Goal: Task Accomplishment & Management: Manage account settings

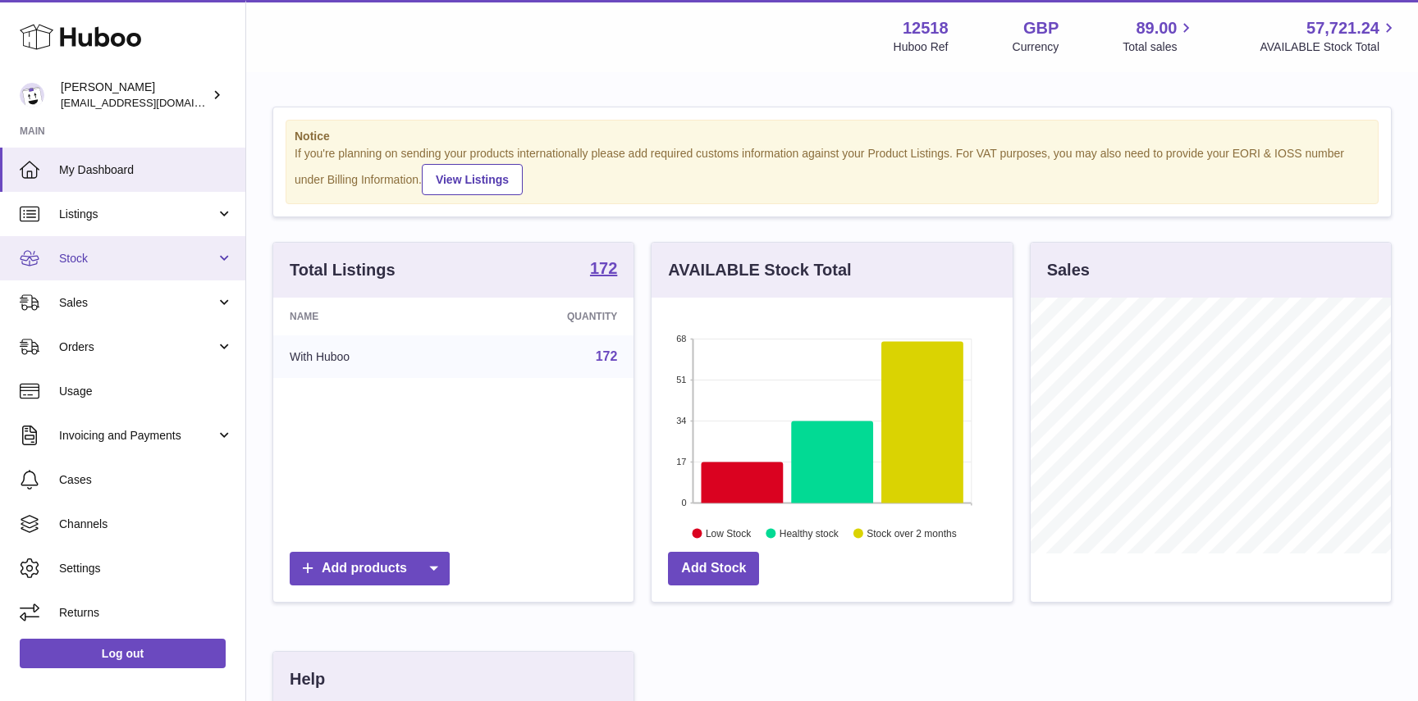
scroll to position [256, 360]
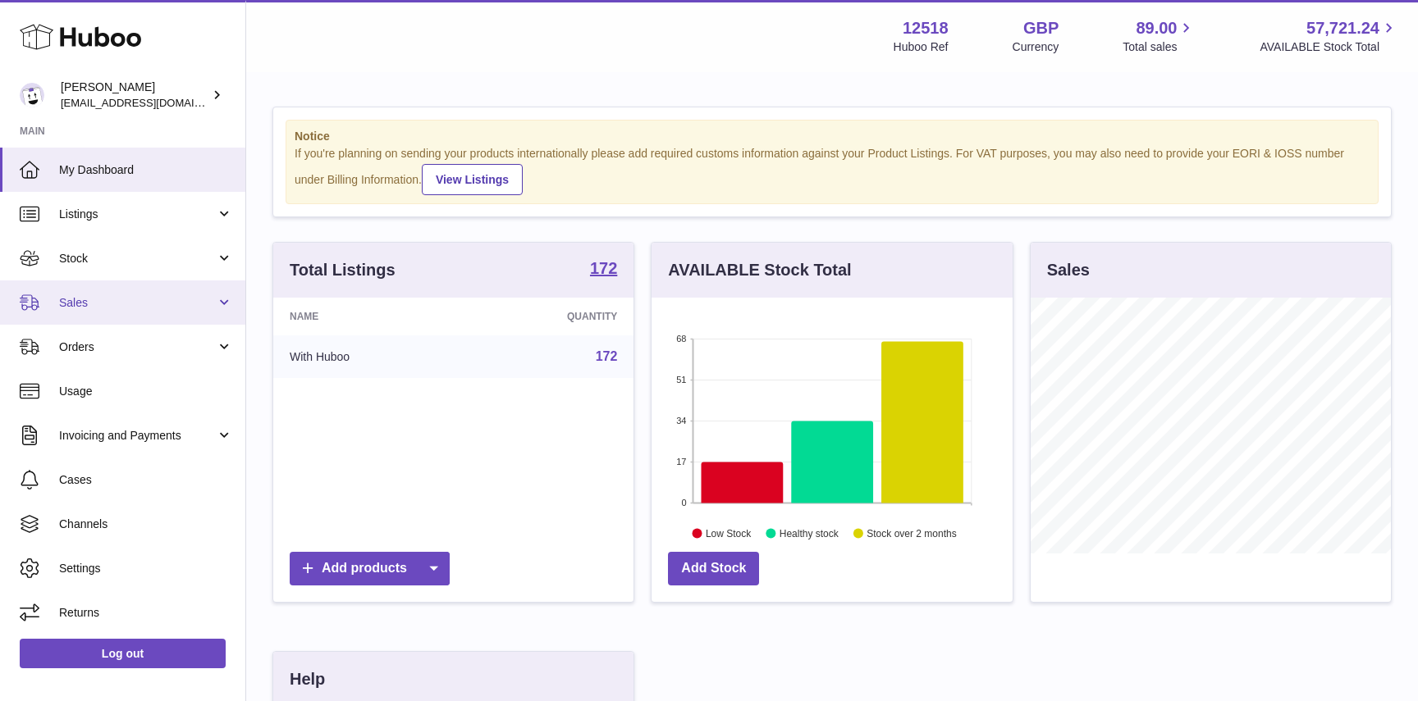
click at [107, 296] on span "Sales" at bounding box center [137, 303] width 157 height 16
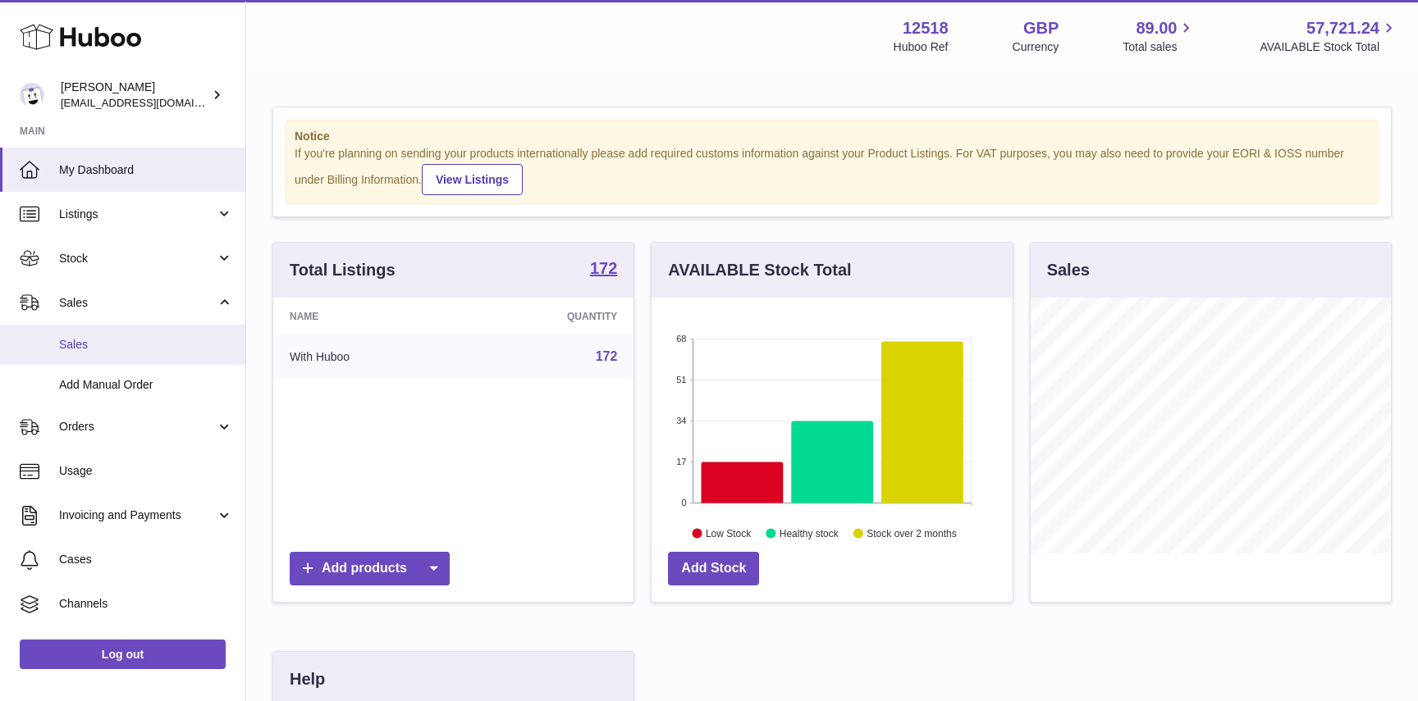
click at [94, 348] on span "Sales" at bounding box center [146, 345] width 174 height 16
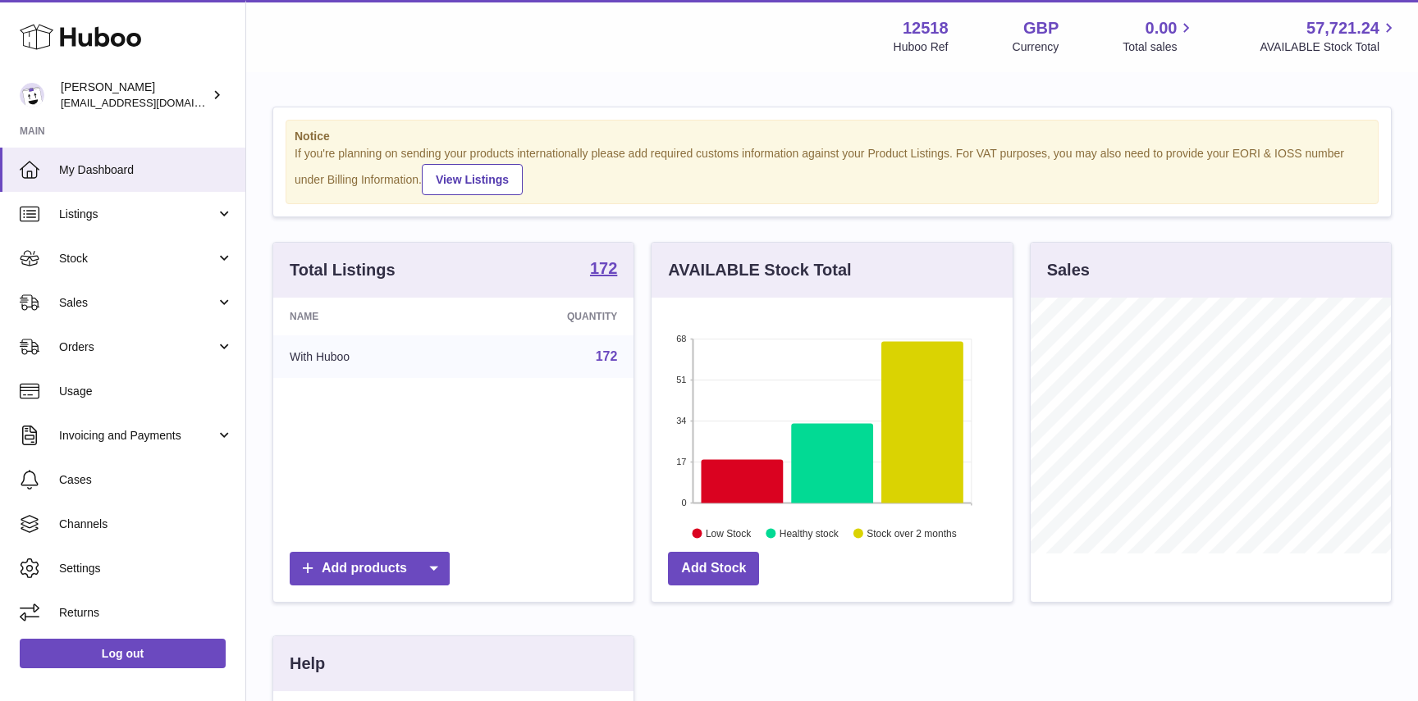
scroll to position [256, 360]
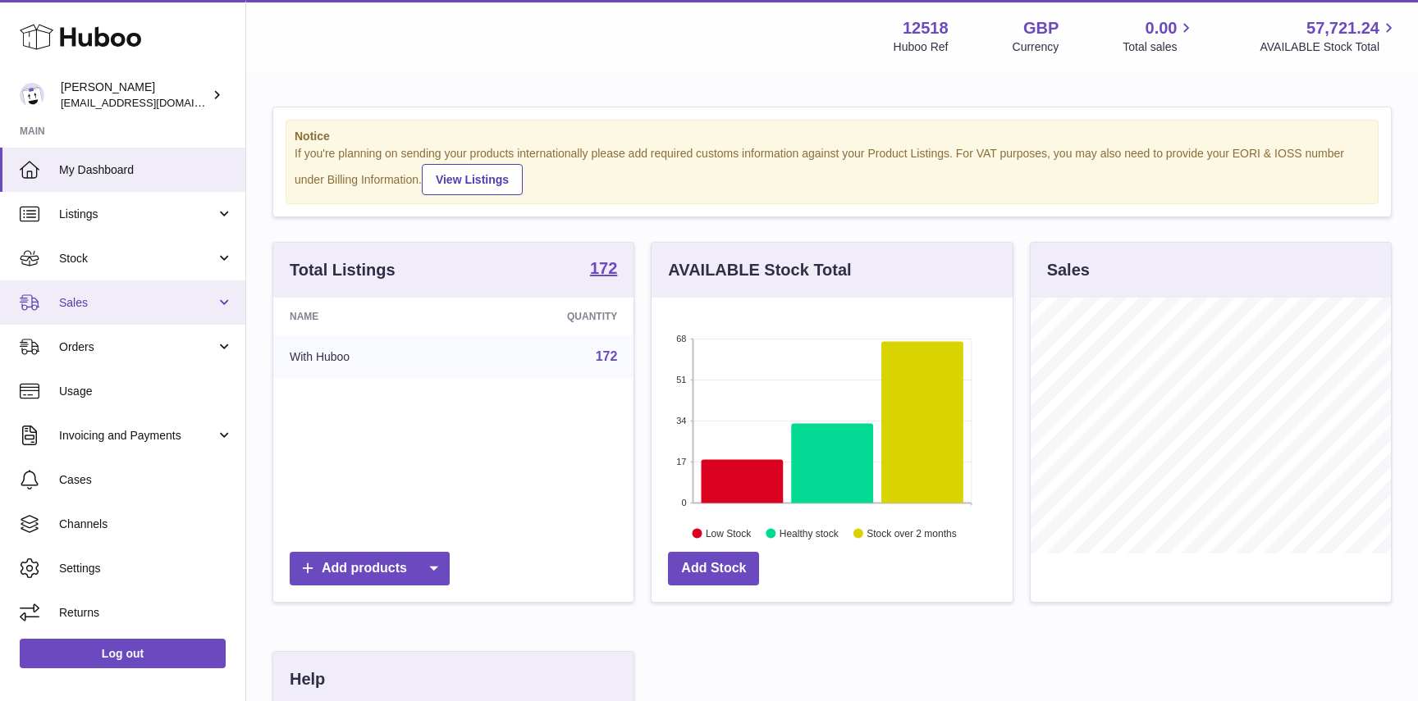
click at [80, 299] on span "Sales" at bounding box center [137, 303] width 157 height 16
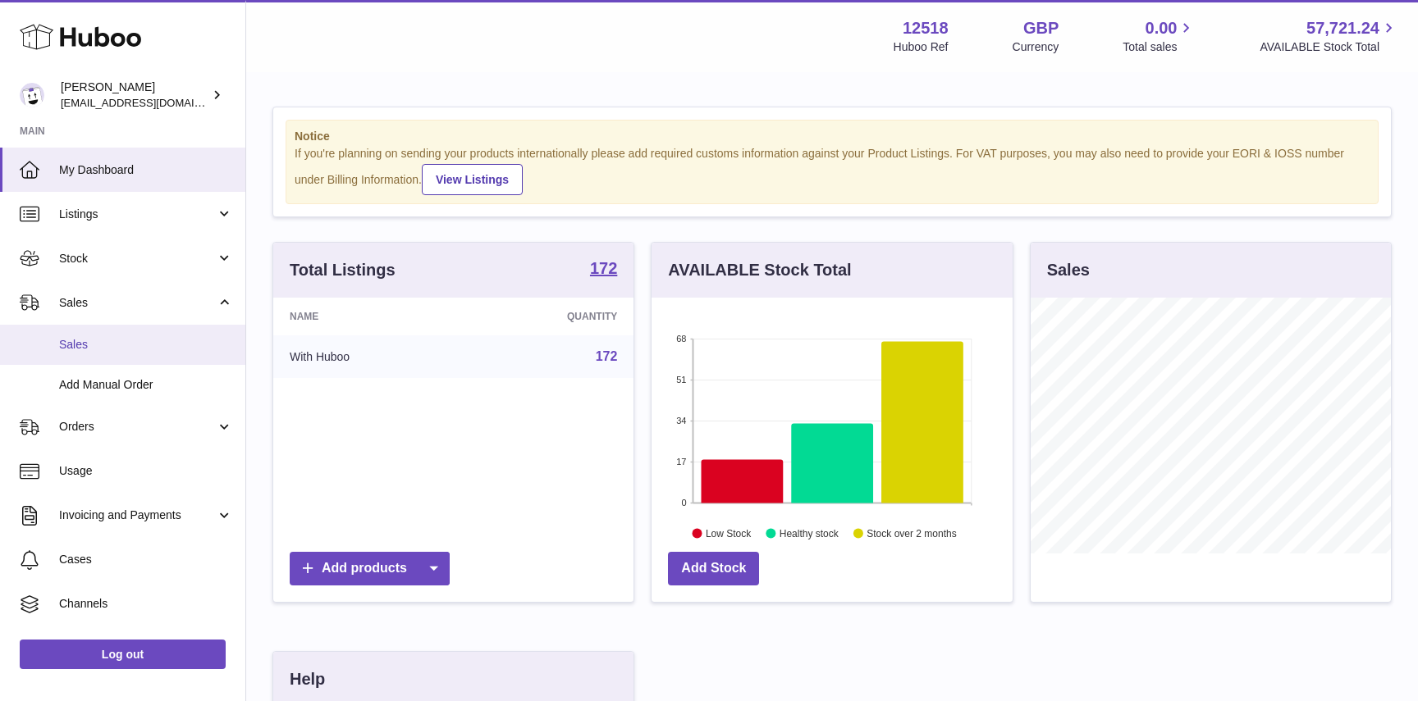
click at [91, 347] on span "Sales" at bounding box center [146, 345] width 174 height 16
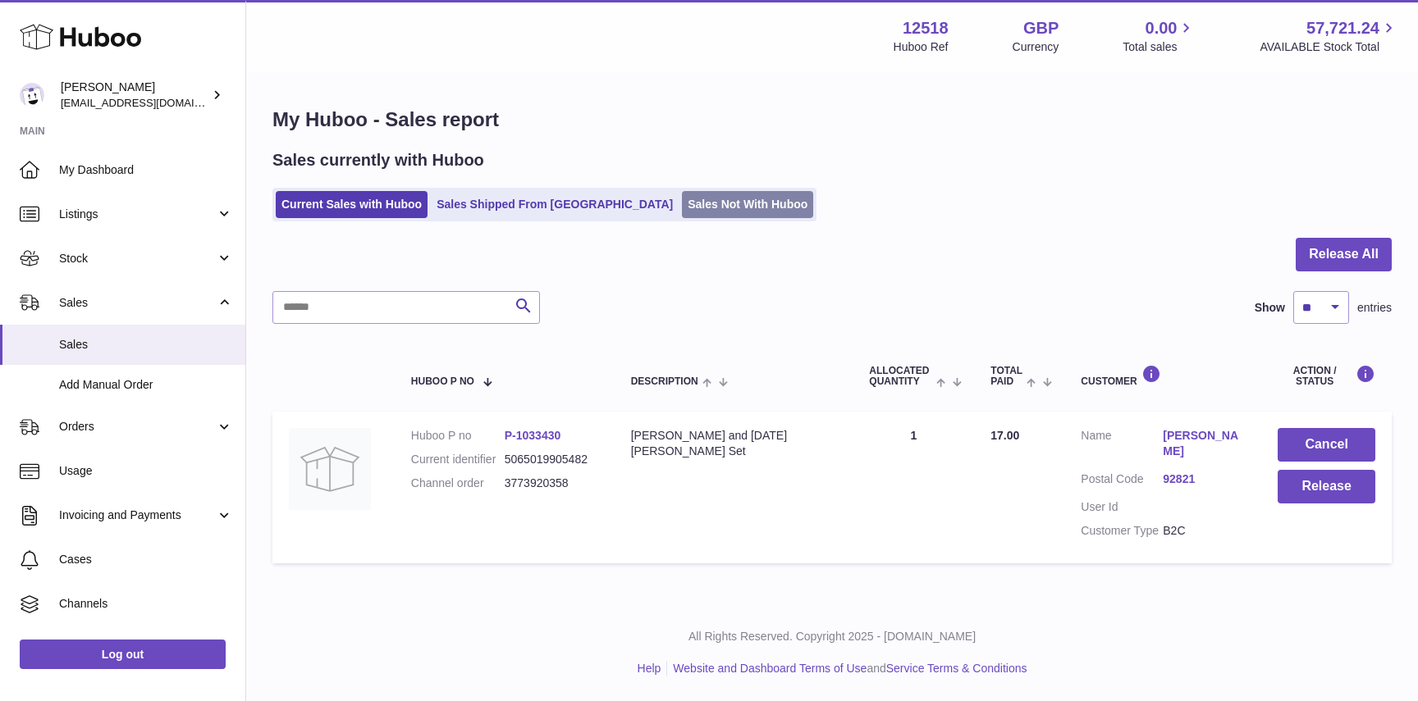
click at [682, 217] on link "Sales Not With Huboo" at bounding box center [747, 204] width 131 height 27
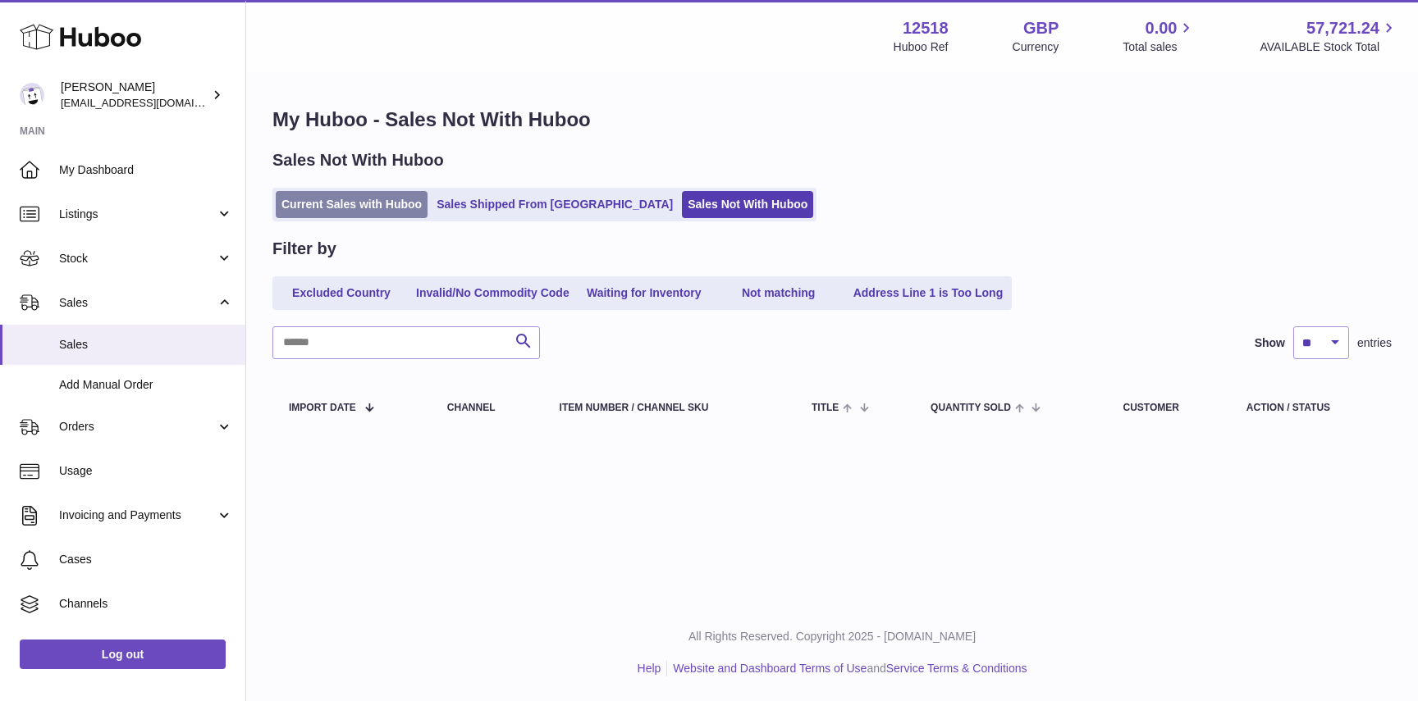
click at [348, 214] on link "Current Sales with Huboo" at bounding box center [352, 204] width 152 height 27
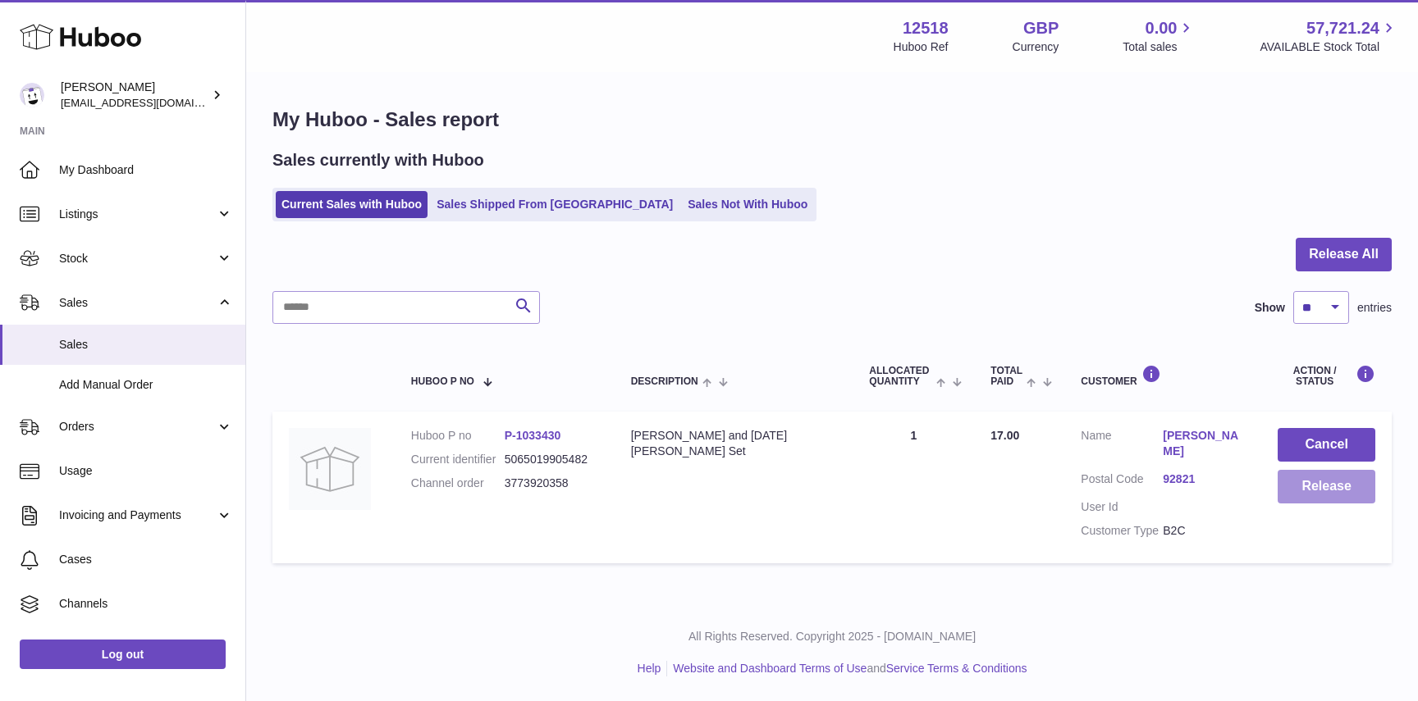
click at [1286, 500] on button "Release" at bounding box center [1326, 487] width 98 height 34
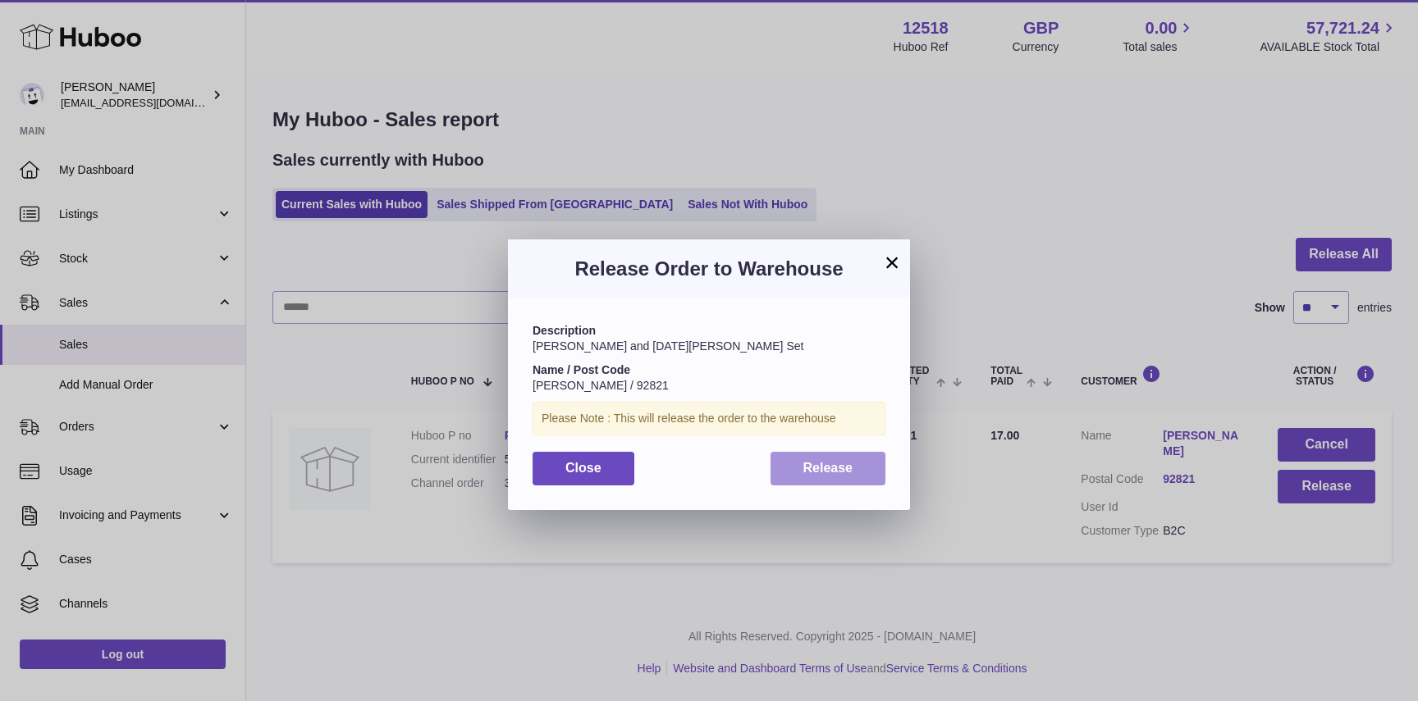
click at [811, 466] on span "Release" at bounding box center [828, 468] width 50 height 14
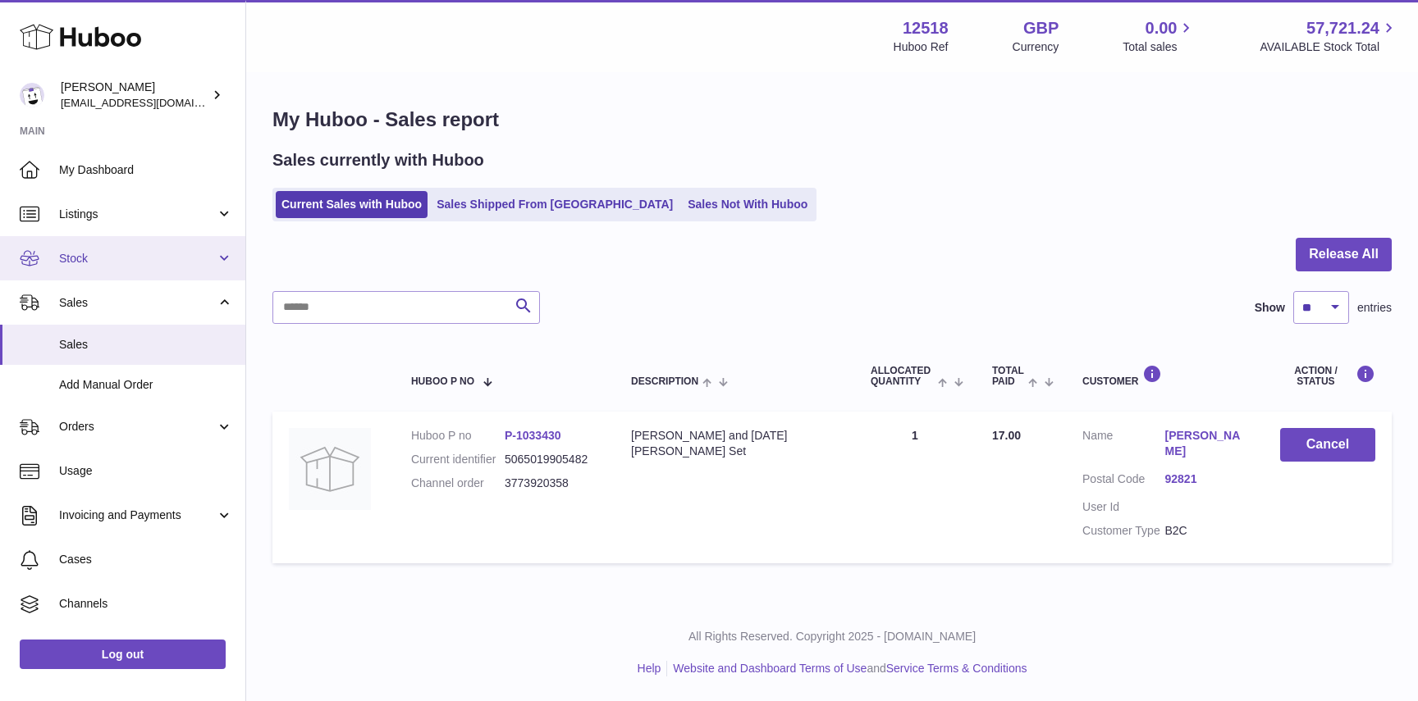
click at [83, 259] on span "Stock" at bounding box center [137, 259] width 157 height 16
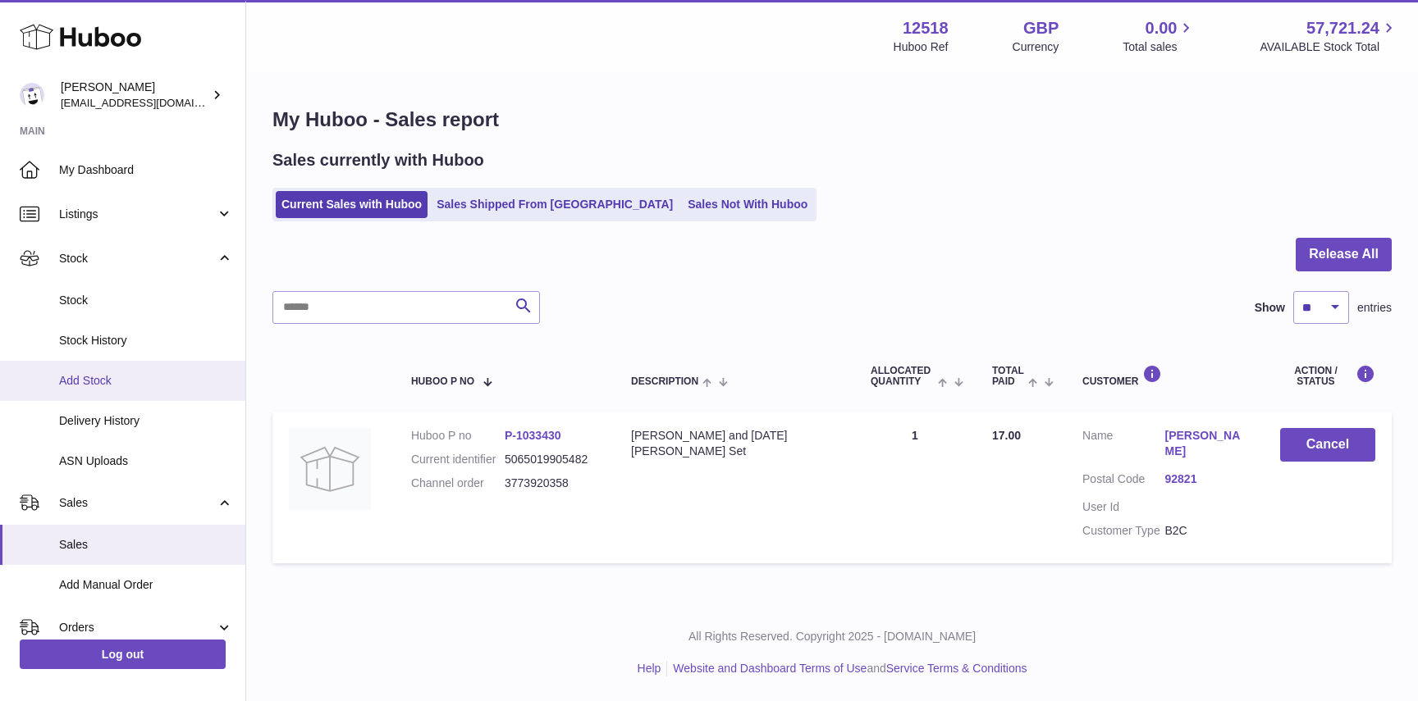
click at [76, 379] on span "Add Stock" at bounding box center [146, 381] width 174 height 16
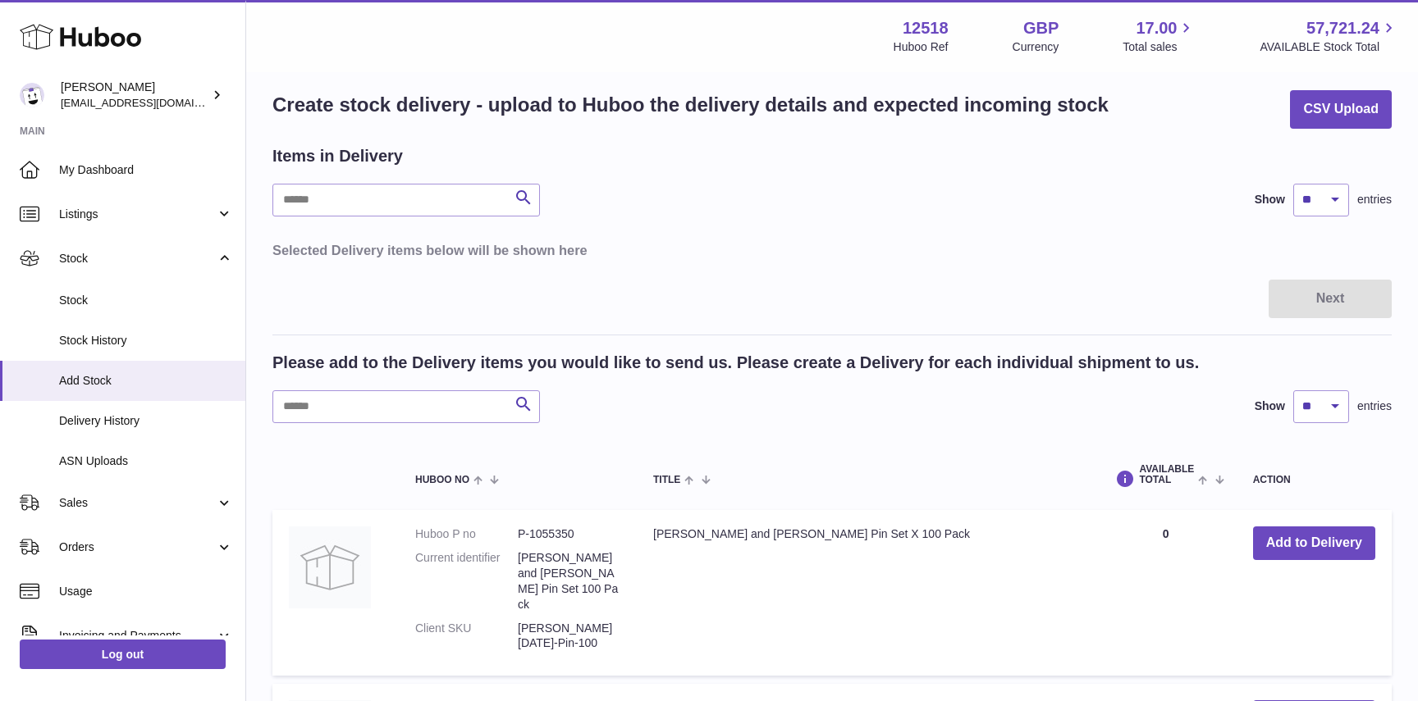
scroll to position [45, 0]
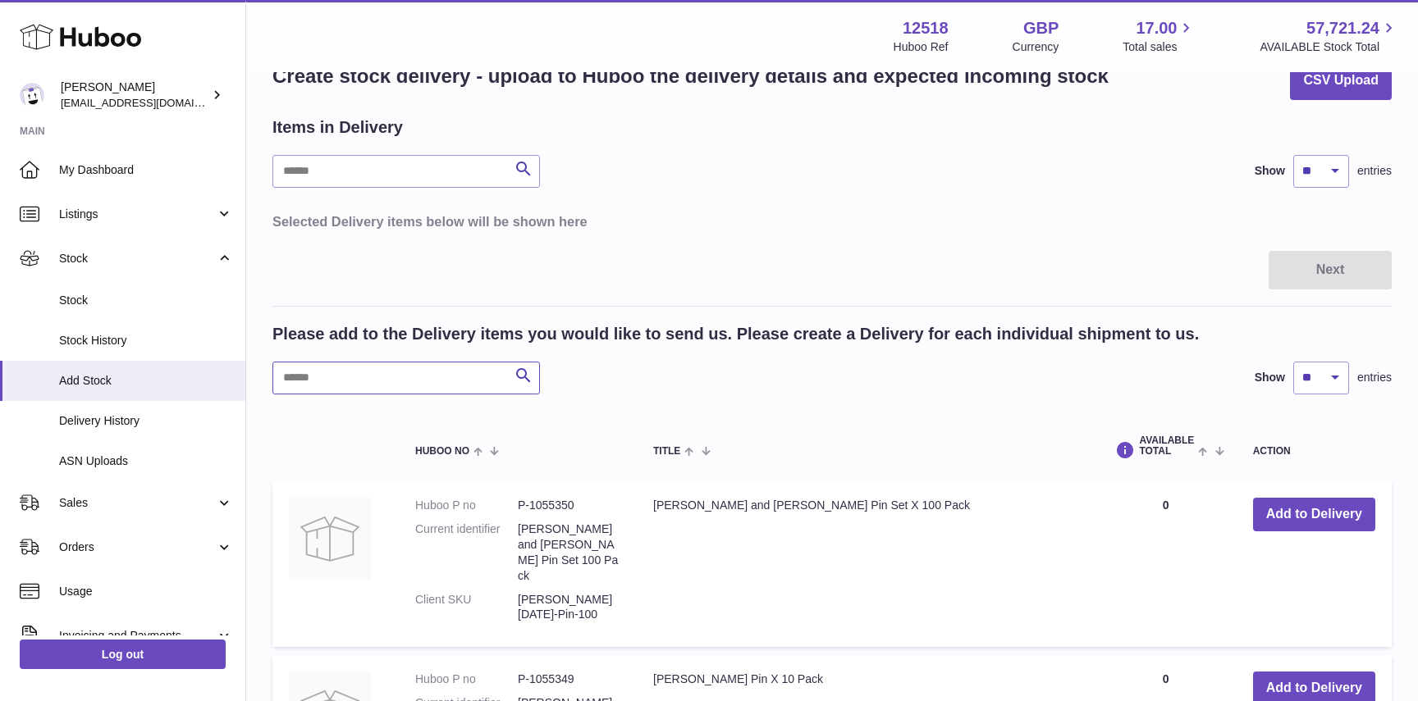
click at [403, 375] on input "text" at bounding box center [405, 378] width 267 height 33
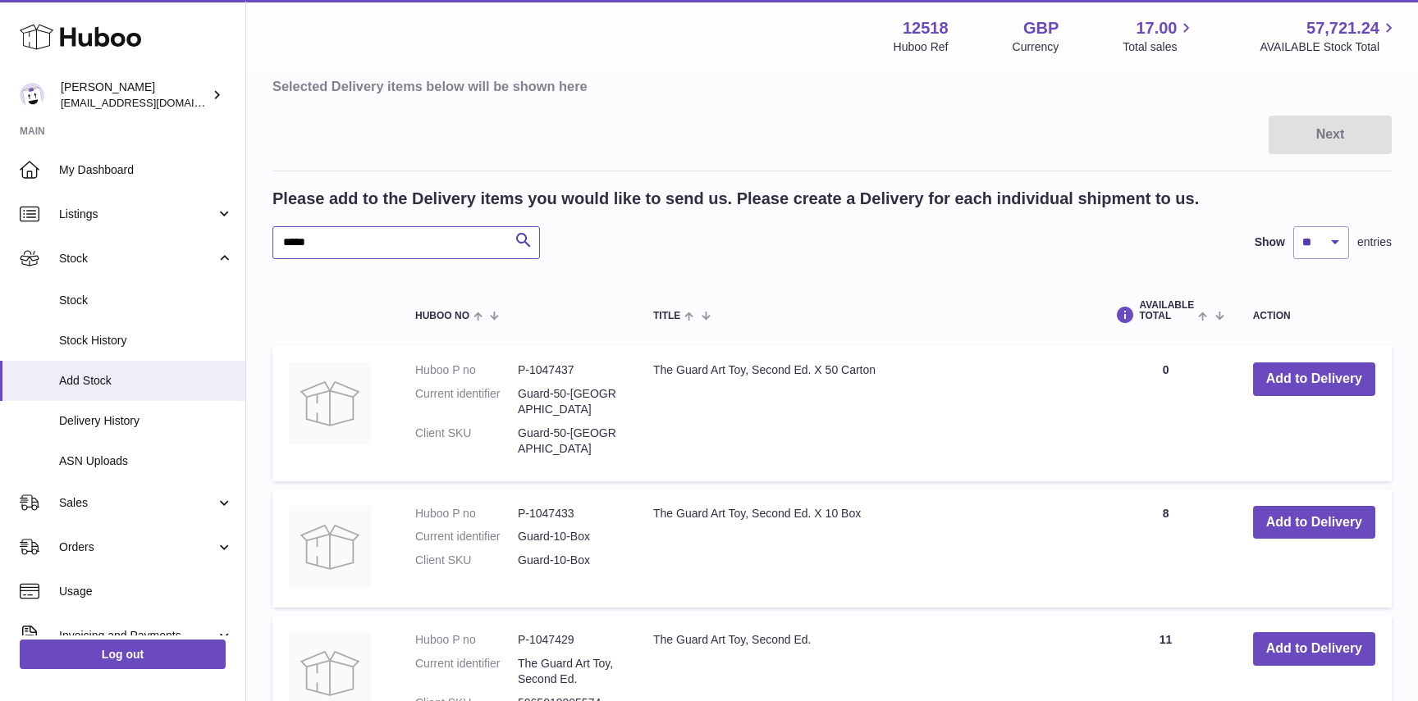
scroll to position [190, 0]
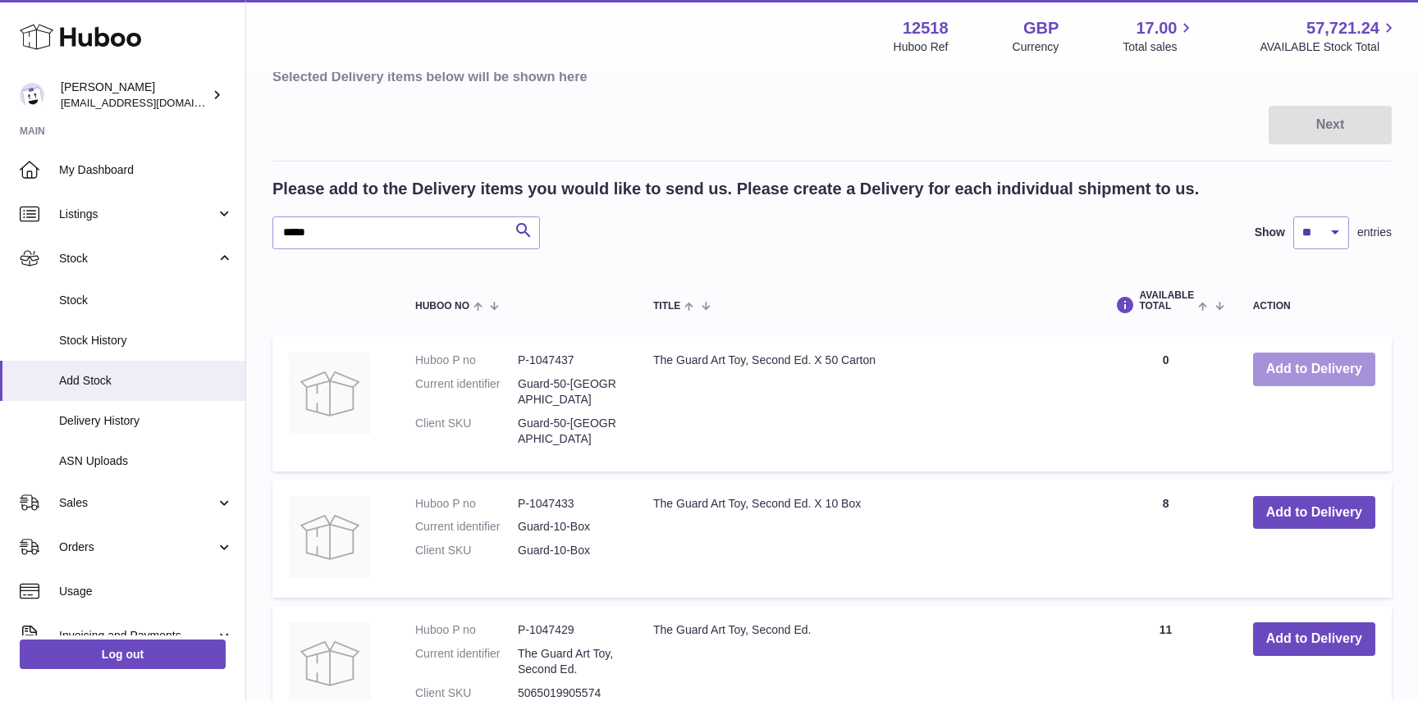
click at [1315, 376] on button "Add to Delivery" at bounding box center [1314, 370] width 122 height 34
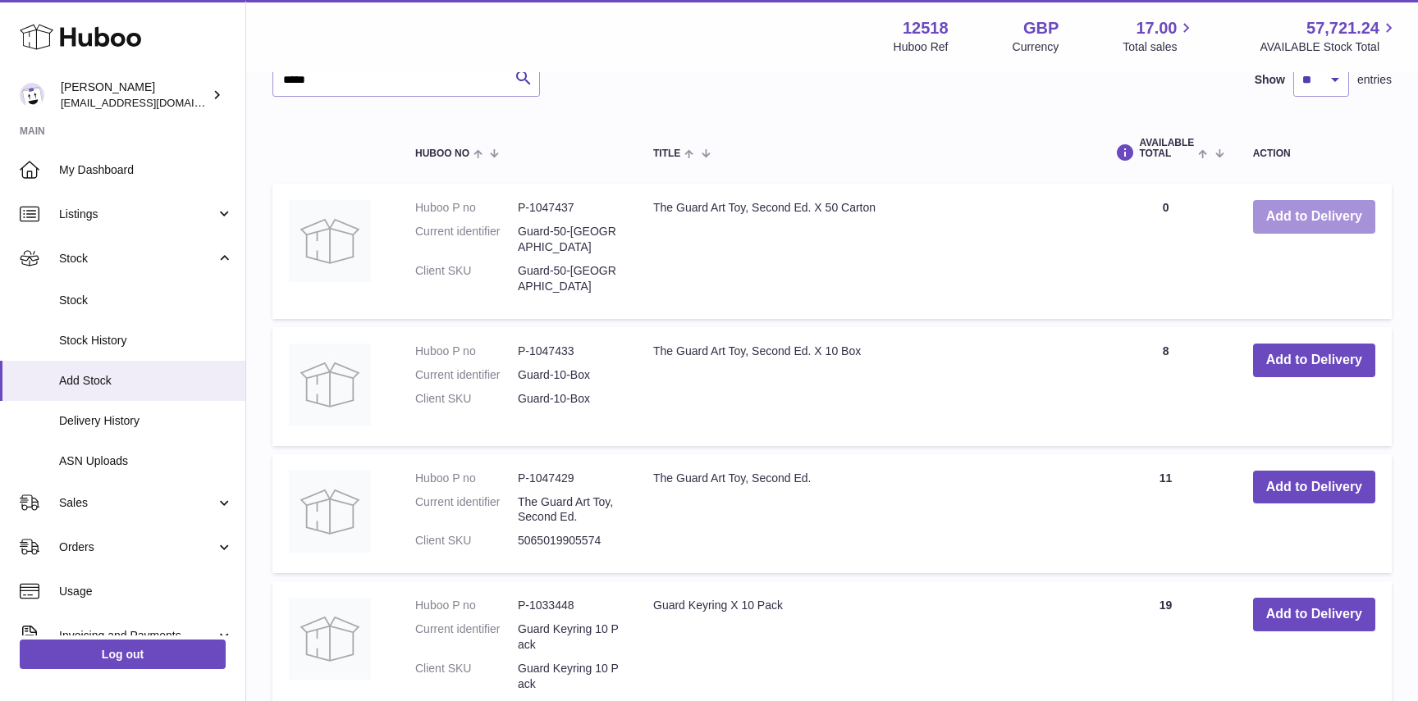
scroll to position [516, 0]
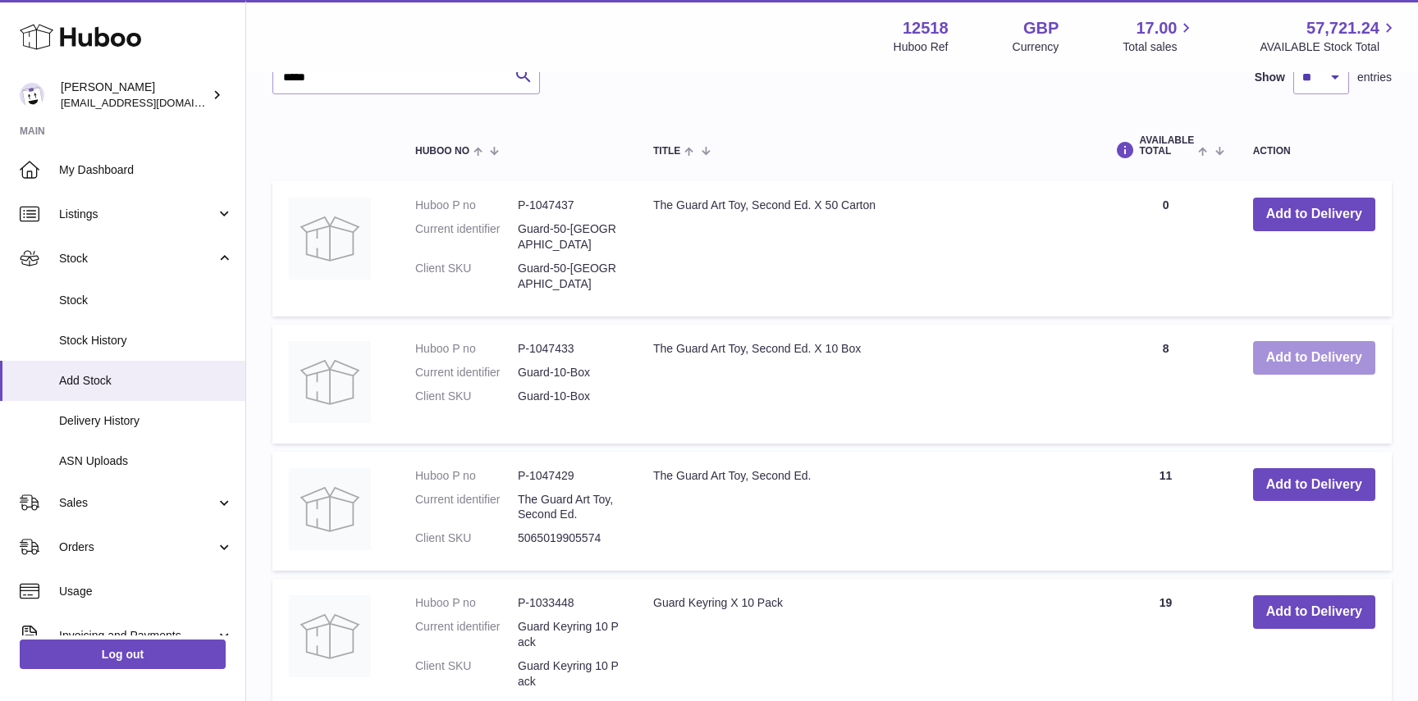
click at [1298, 341] on button "Add to Delivery" at bounding box center [1314, 358] width 122 height 34
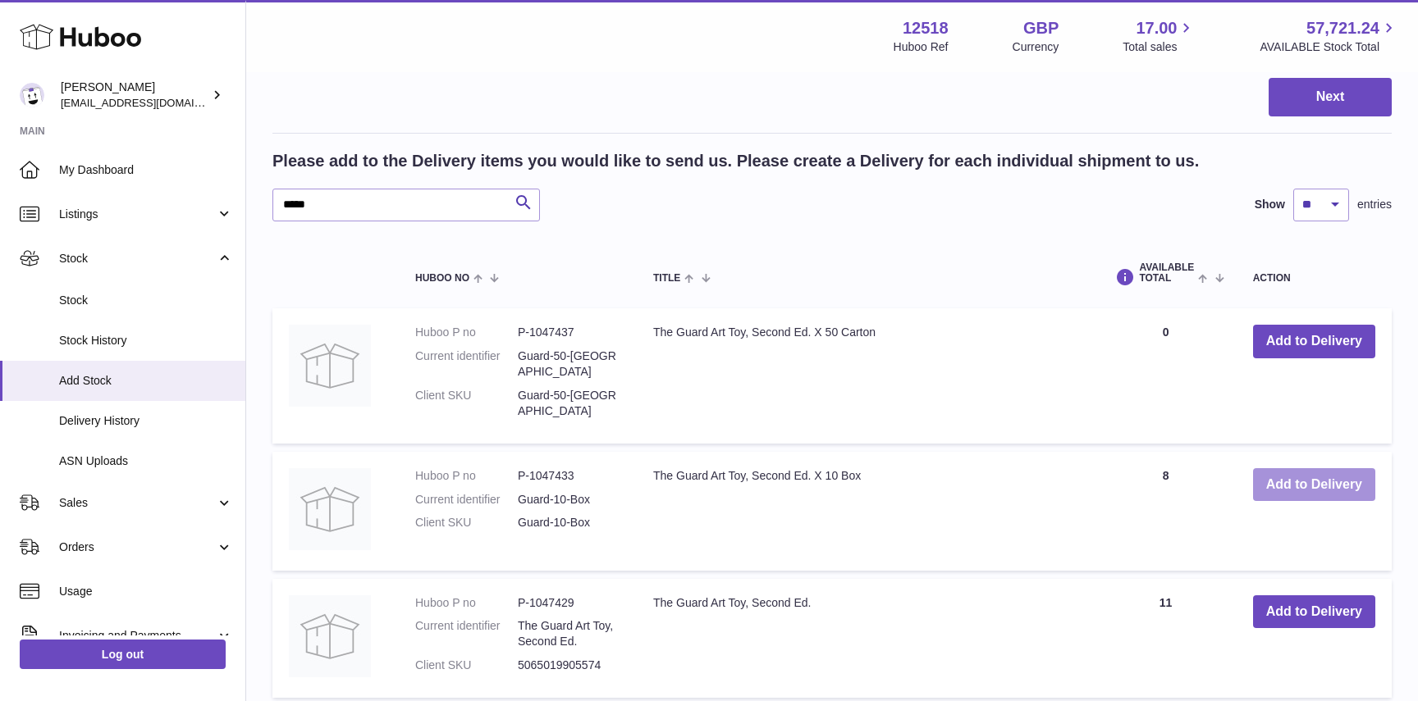
scroll to position [642, 0]
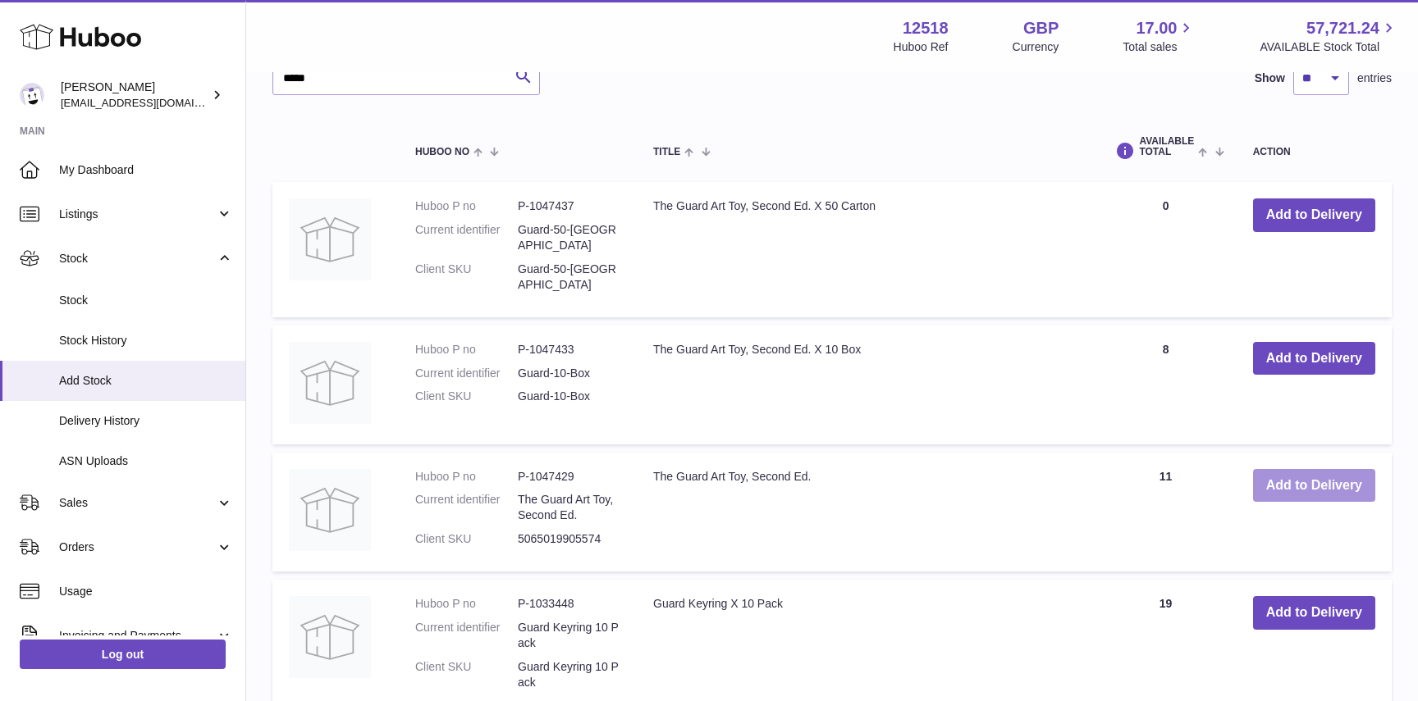
click at [1295, 469] on button "Add to Delivery" at bounding box center [1314, 486] width 122 height 34
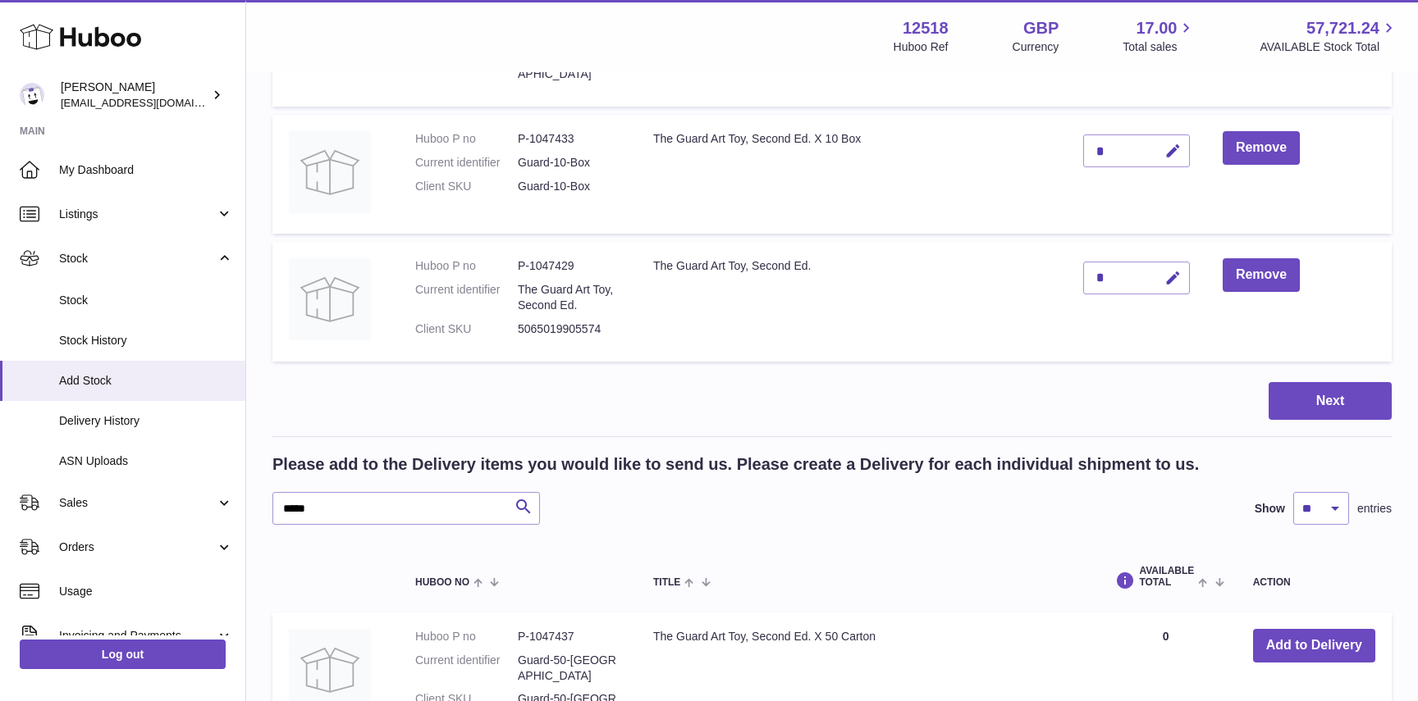
scroll to position [340, 0]
drag, startPoint x: 369, startPoint y: 494, endPoint x: 280, endPoint y: 488, distance: 89.6
click at [281, 491] on input "*****" at bounding box center [405, 507] width 267 height 33
type input "******"
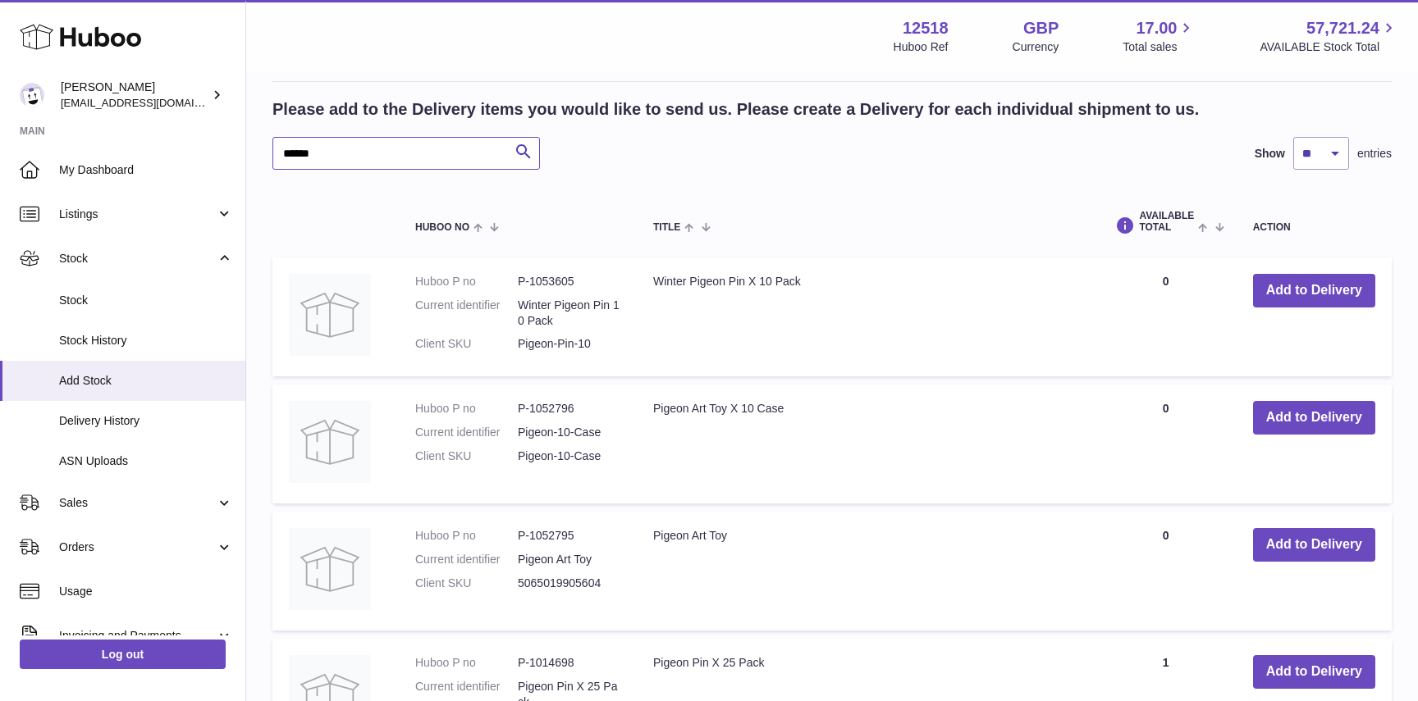
scroll to position [698, 0]
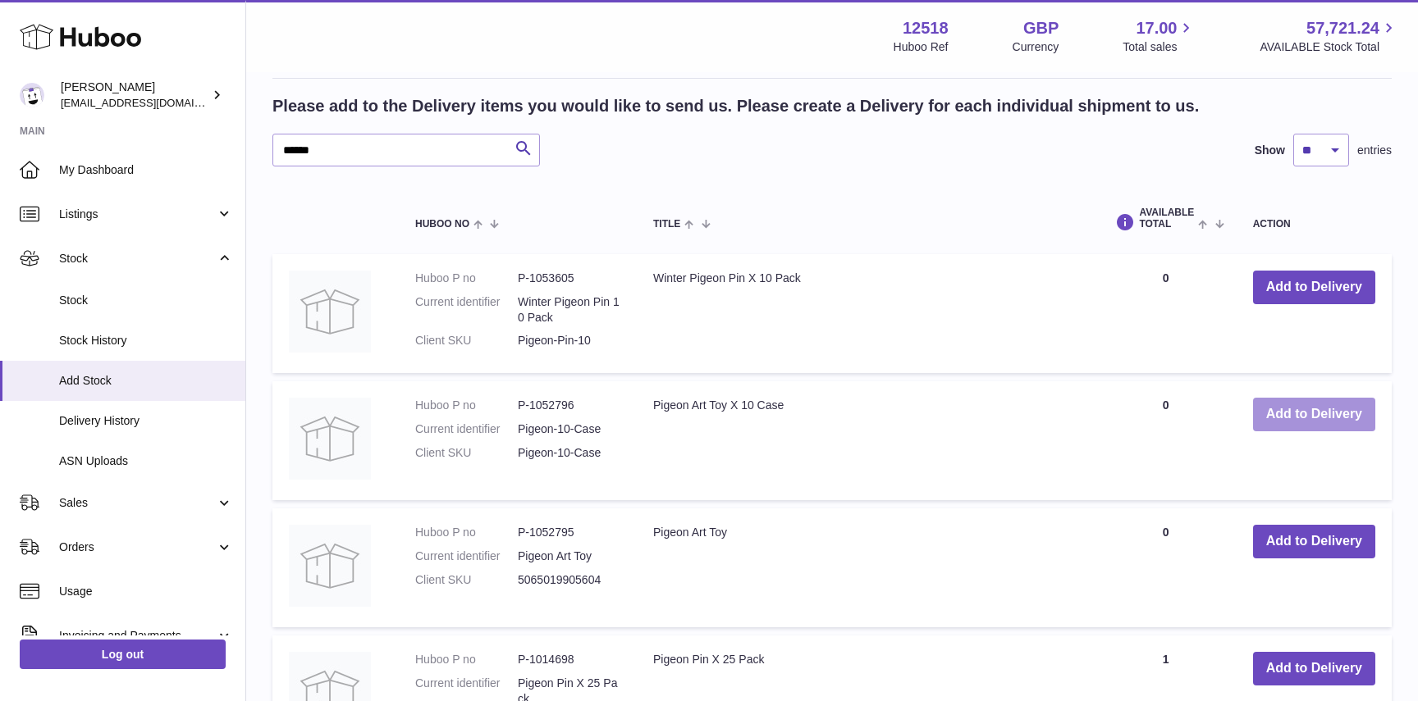
click at [1317, 406] on button "Add to Delivery" at bounding box center [1314, 415] width 122 height 34
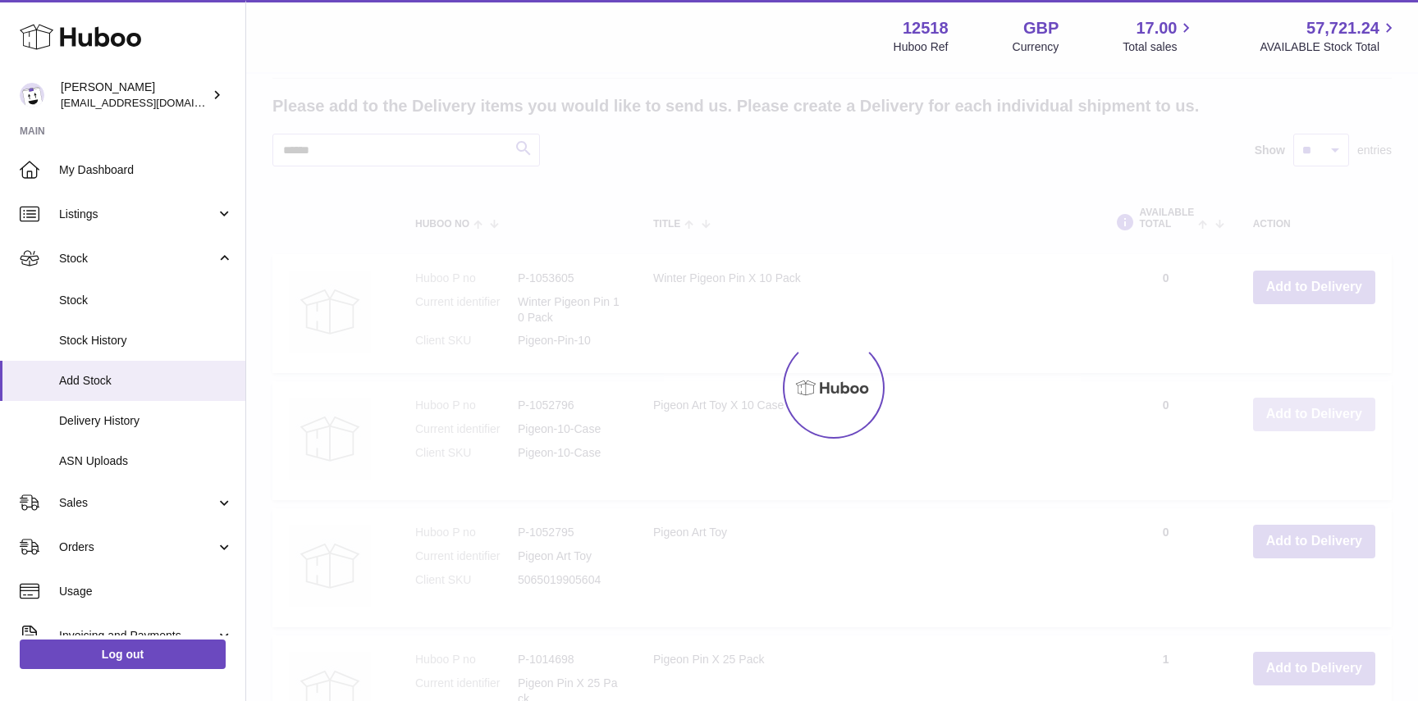
scroll to position [825, 0]
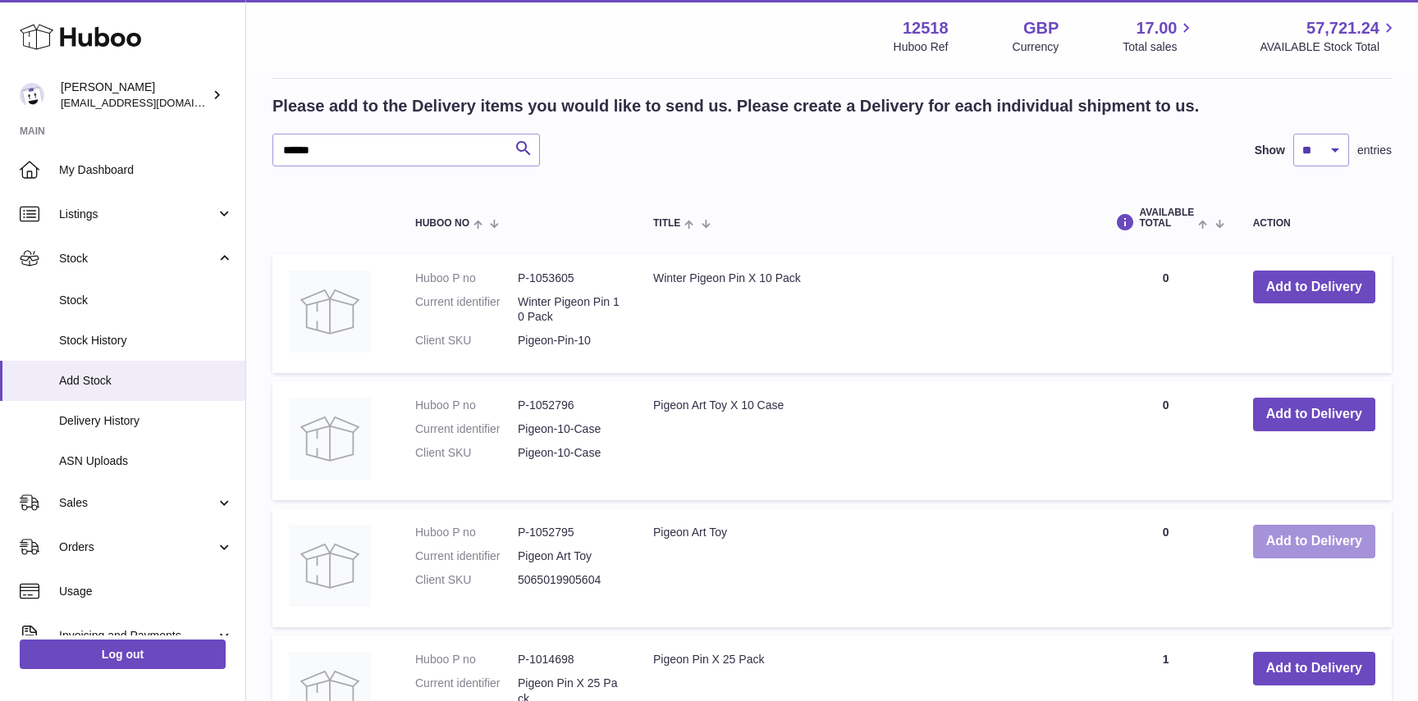
click at [1299, 531] on button "Add to Delivery" at bounding box center [1314, 542] width 122 height 34
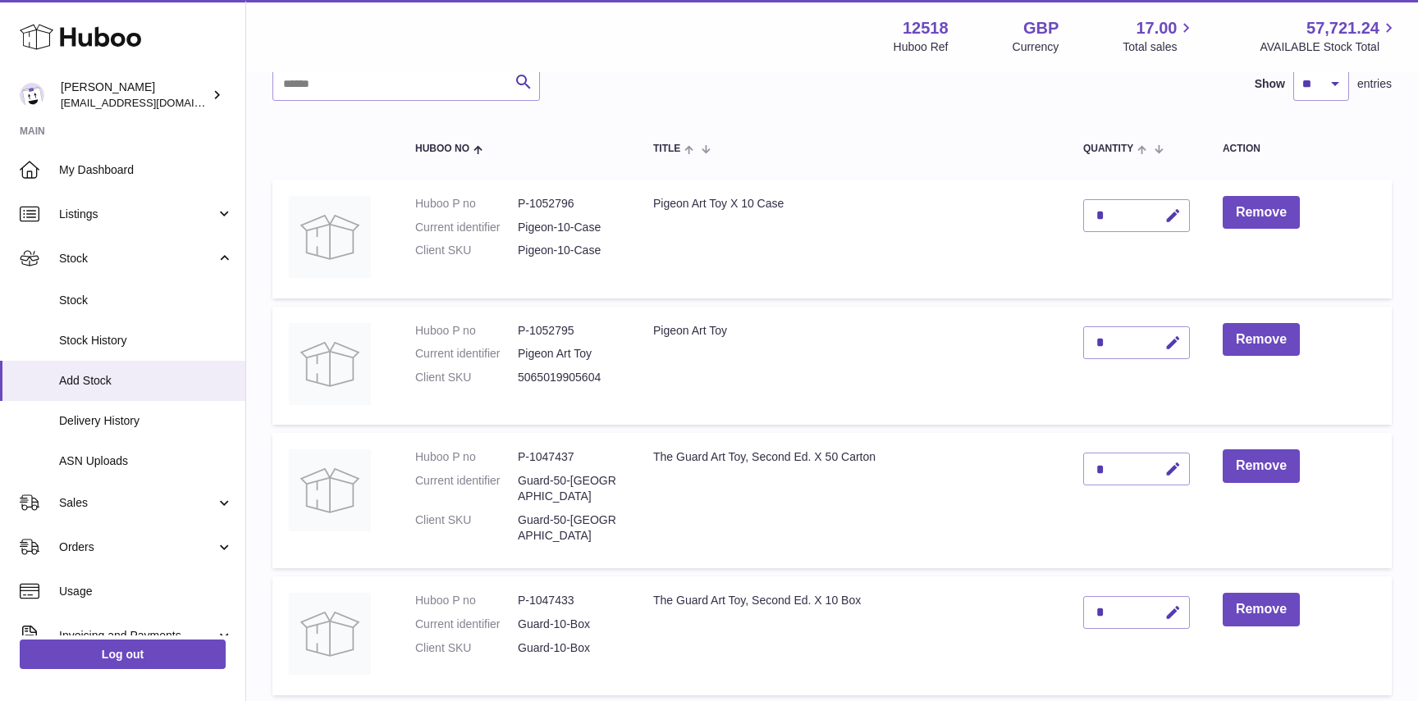
scroll to position [152, 0]
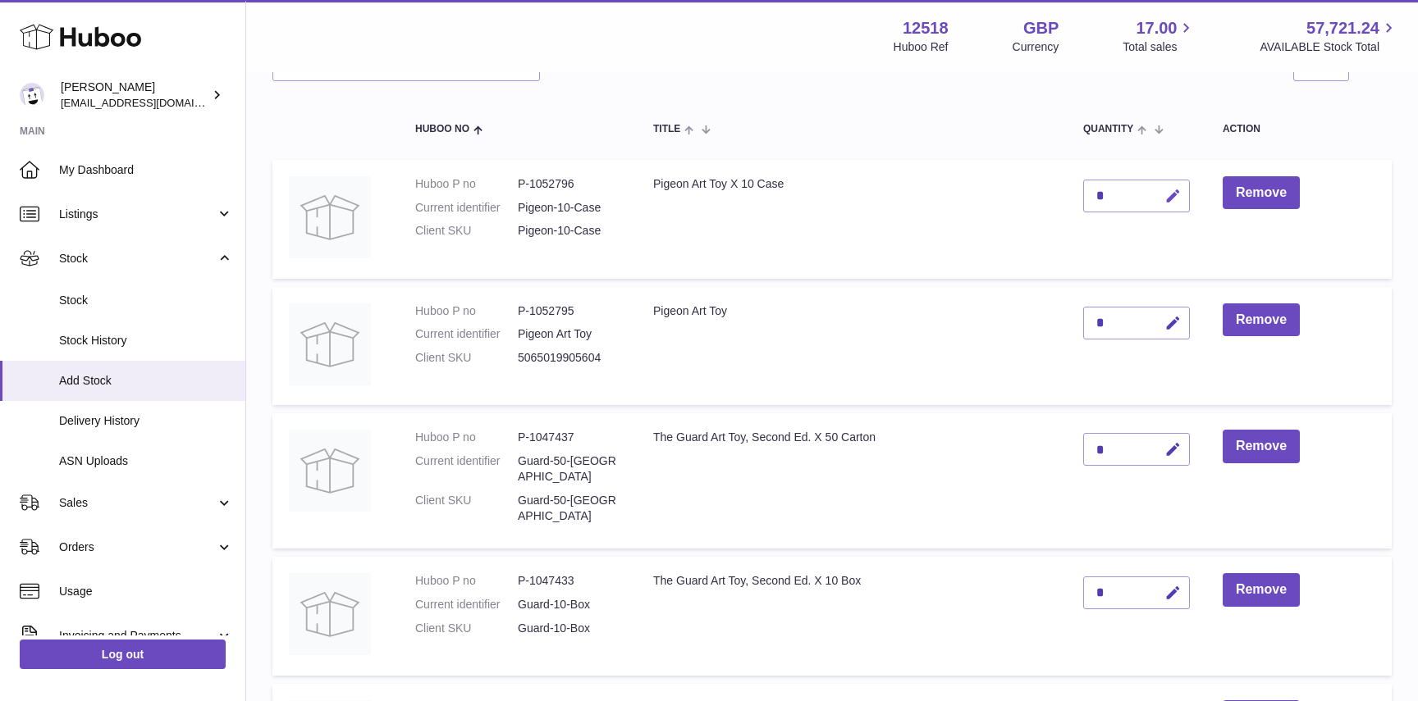
click at [1171, 198] on icon "button" at bounding box center [1172, 196] width 17 height 17
drag, startPoint x: 1098, startPoint y: 194, endPoint x: 1079, endPoint y: 194, distance: 18.9
click at [1079, 194] on td "*" at bounding box center [1135, 219] width 139 height 119
type input "**"
click at [1167, 195] on icon "submit" at bounding box center [1173, 196] width 15 height 15
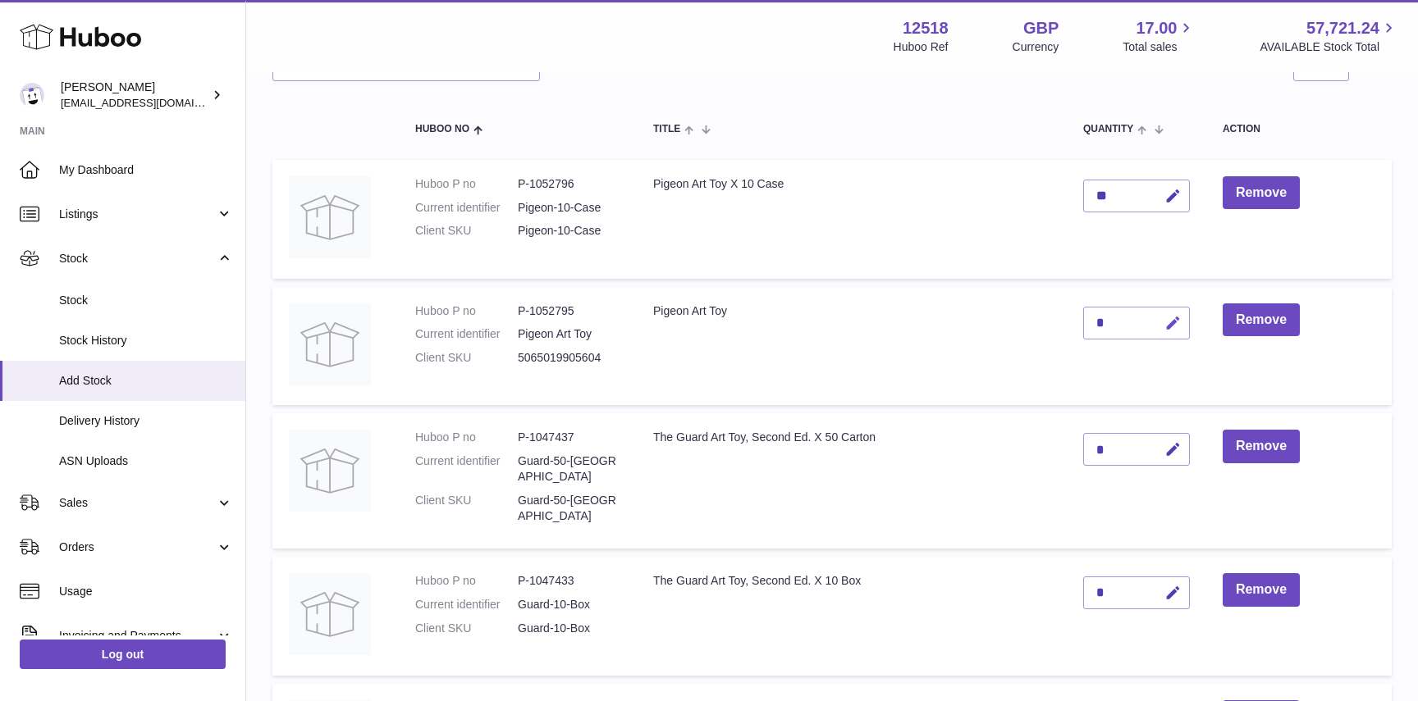
click at [1170, 322] on icon "button" at bounding box center [1172, 323] width 17 height 17
type input "**"
click at [1174, 318] on icon "submit" at bounding box center [1173, 323] width 15 height 15
click at [1174, 193] on icon "button" at bounding box center [1172, 196] width 17 height 17
type input "**"
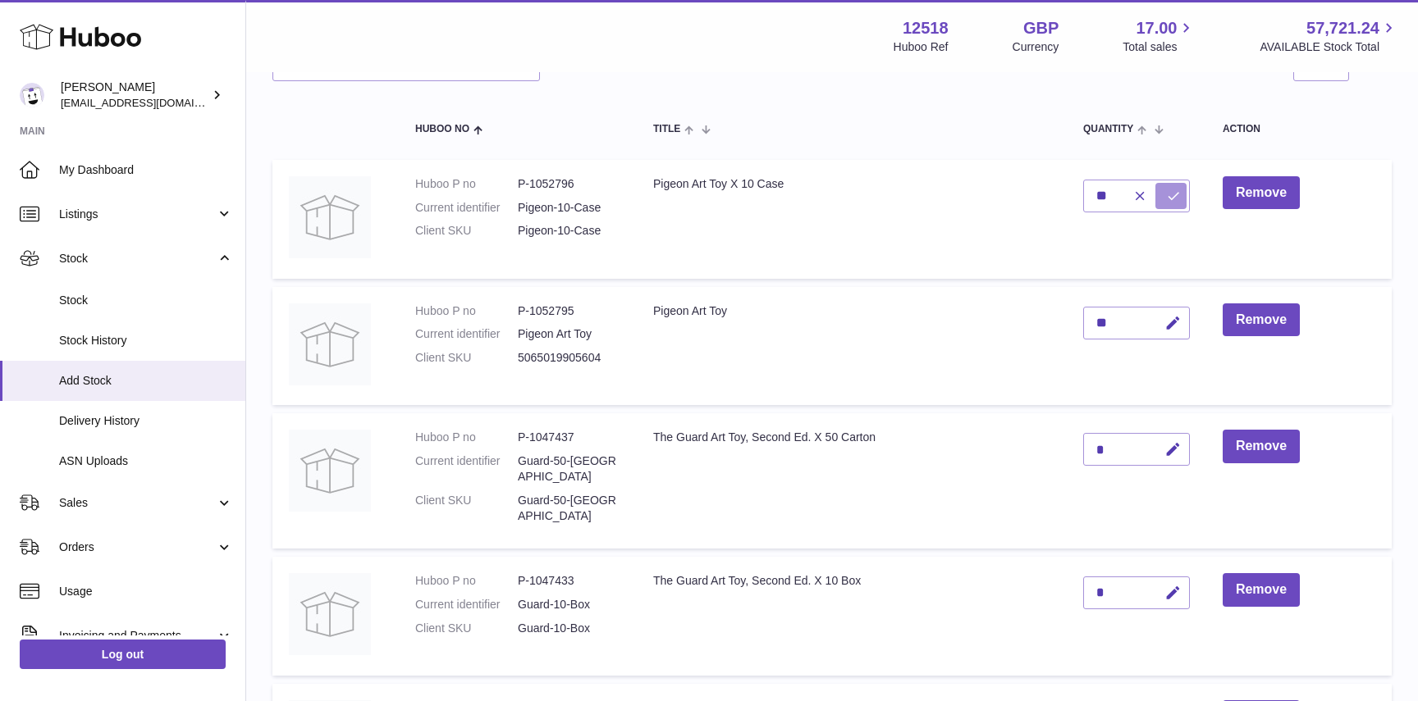
click at [1163, 200] on button "submit" at bounding box center [1170, 196] width 31 height 26
click at [1168, 326] on icon "button" at bounding box center [1172, 323] width 17 height 17
drag, startPoint x: 1104, startPoint y: 322, endPoint x: 1091, endPoint y: 322, distance: 13.1
click at [1091, 322] on input "**" at bounding box center [1136, 323] width 107 height 33
type input "**"
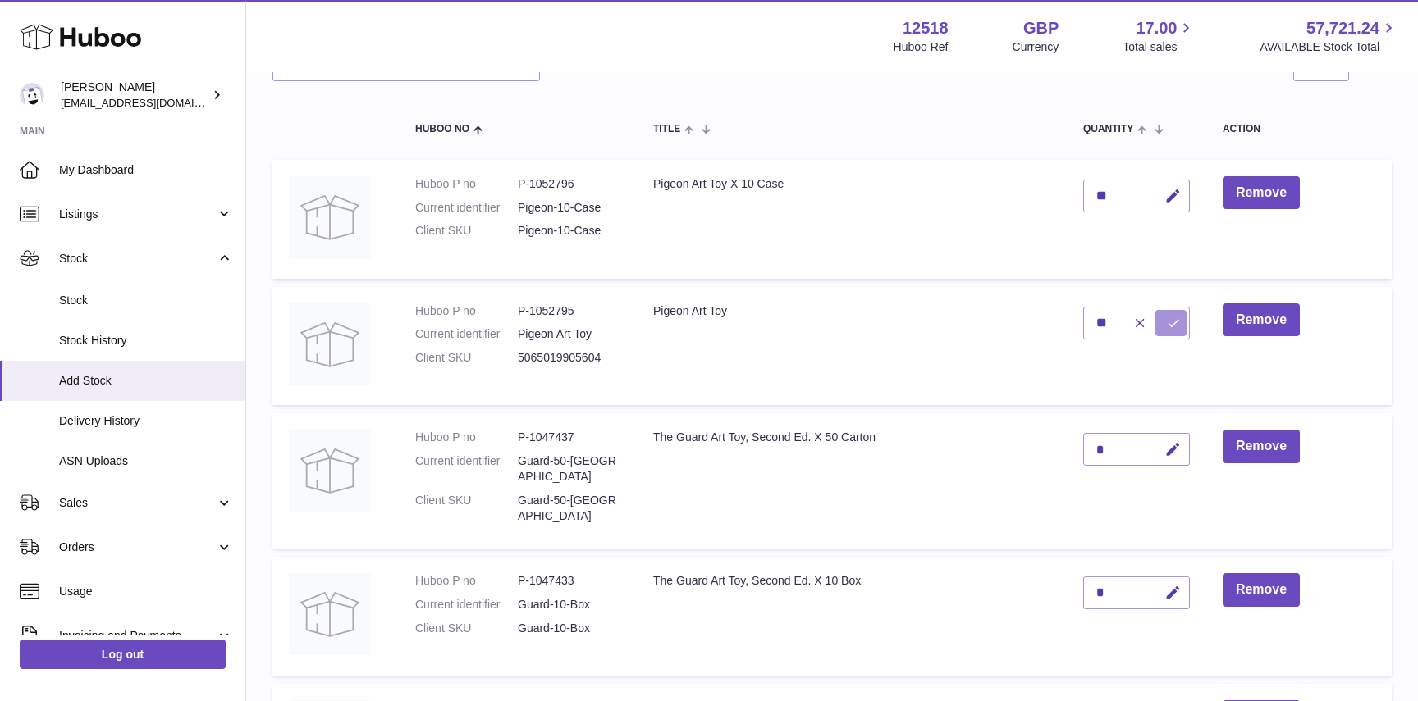
click at [1179, 323] on icon "submit" at bounding box center [1173, 323] width 15 height 15
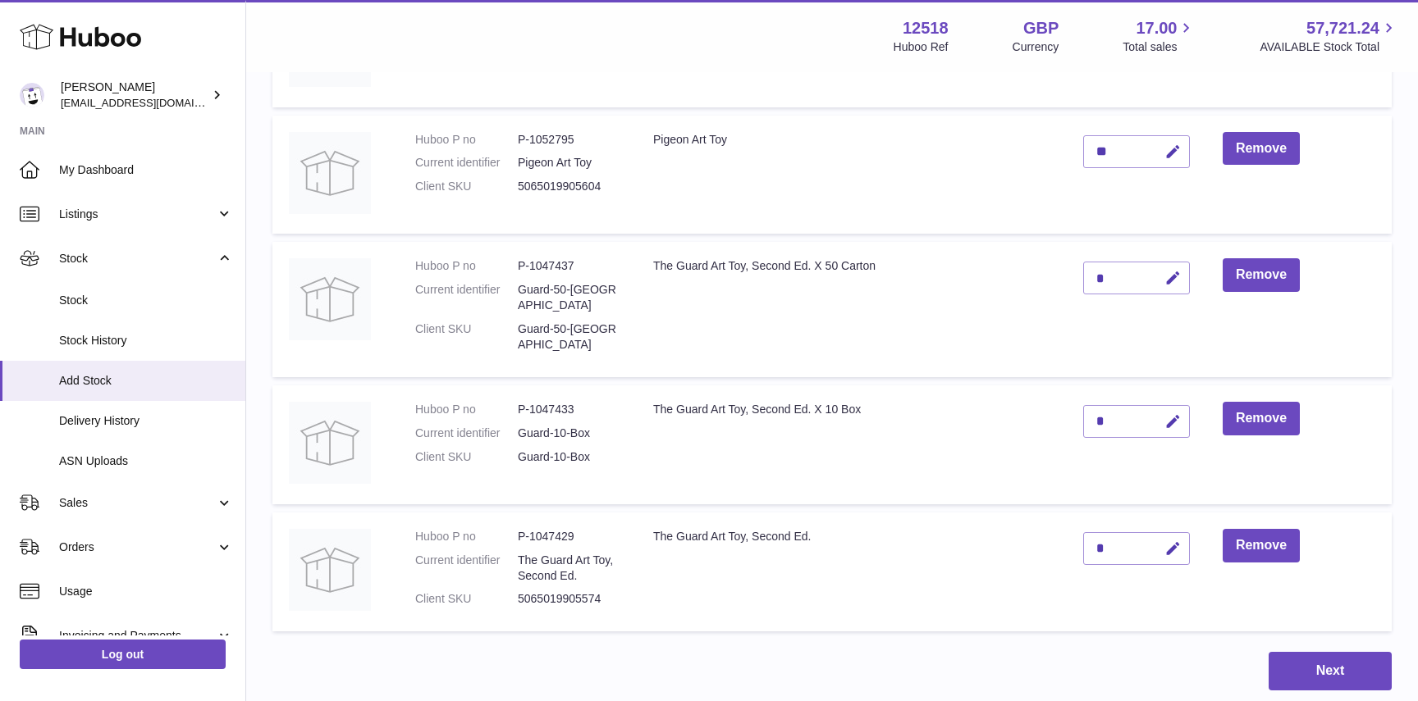
scroll to position [326, 0]
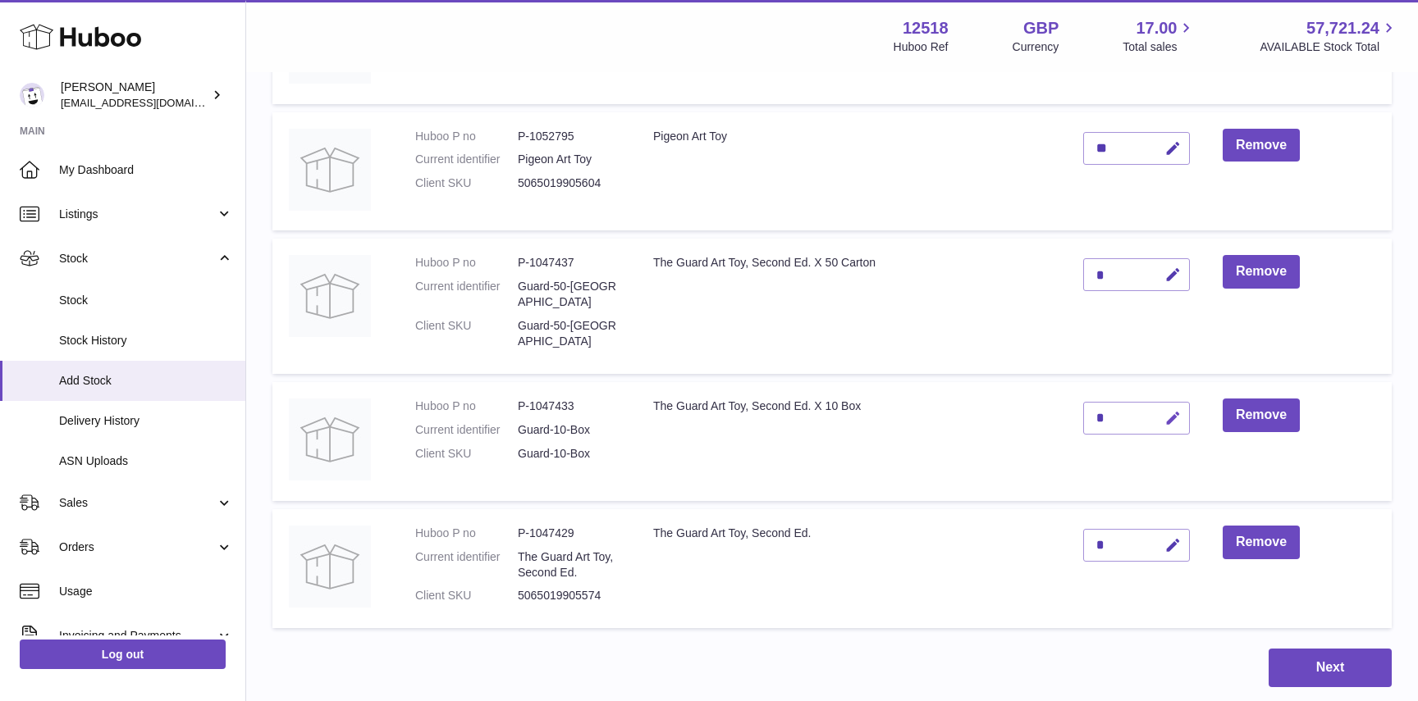
click at [1174, 402] on button "button" at bounding box center [1170, 419] width 39 height 34
drag, startPoint x: 1106, startPoint y: 401, endPoint x: 1063, endPoint y: 401, distance: 42.7
click at [1063, 401] on tr "Huboo P no P-1047433 Current identifier Guard-10-Box Client SKU Guard-10-Box Th…" at bounding box center [831, 441] width 1119 height 119
type input "*"
click at [1166, 411] on icon "submit" at bounding box center [1173, 418] width 15 height 15
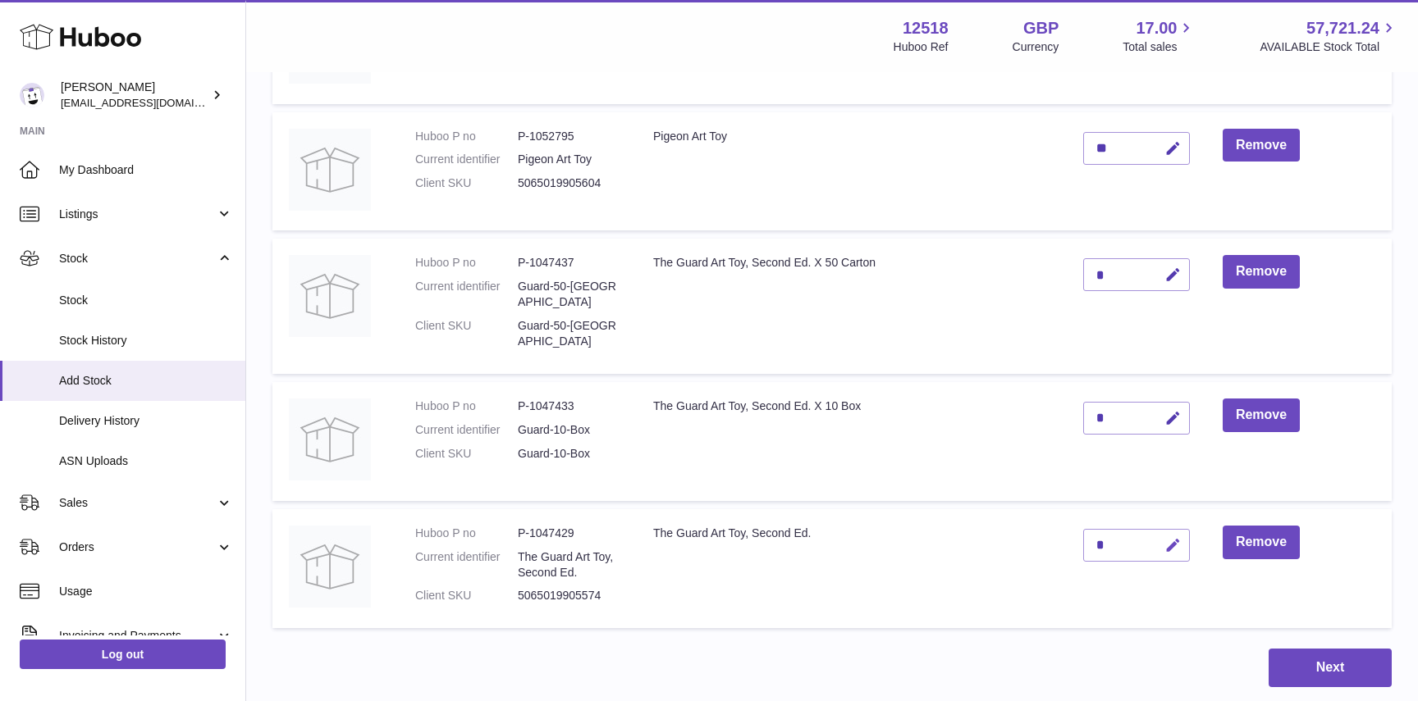
click at [1170, 537] on icon "button" at bounding box center [1172, 545] width 17 height 17
drag, startPoint x: 1107, startPoint y: 527, endPoint x: 1080, endPoint y: 527, distance: 27.1
click at [1080, 527] on td "*" at bounding box center [1135, 569] width 139 height 120
type input "**"
click at [1168, 538] on icon "submit" at bounding box center [1173, 545] width 15 height 15
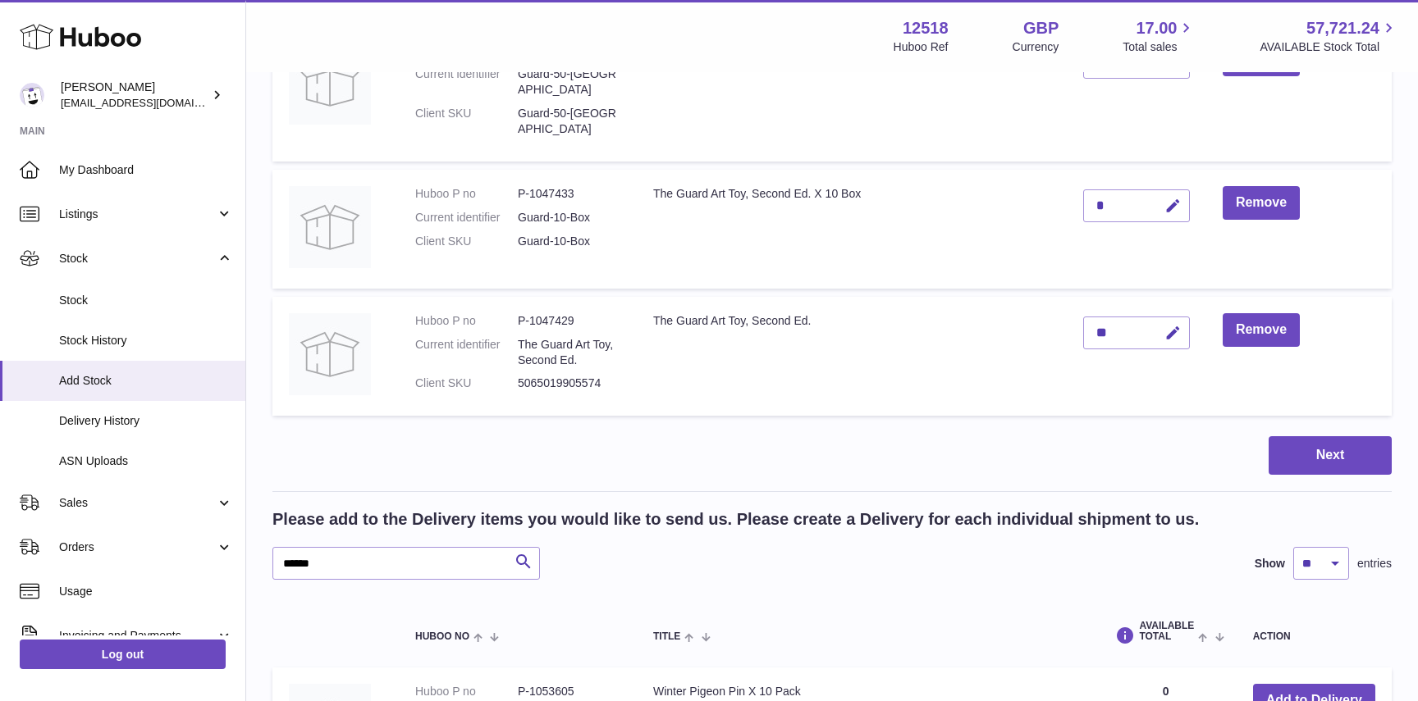
scroll to position [485, 0]
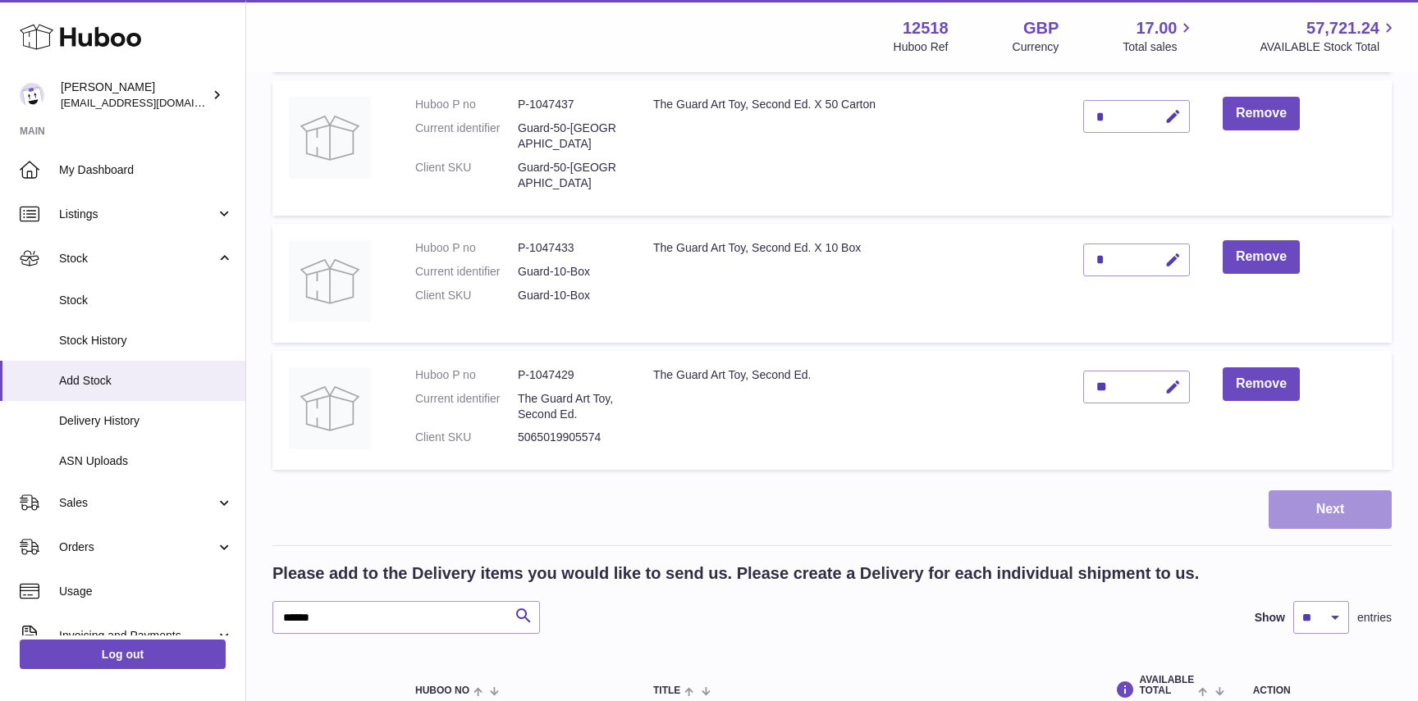
click at [1349, 499] on button "Next" at bounding box center [1329, 510] width 123 height 39
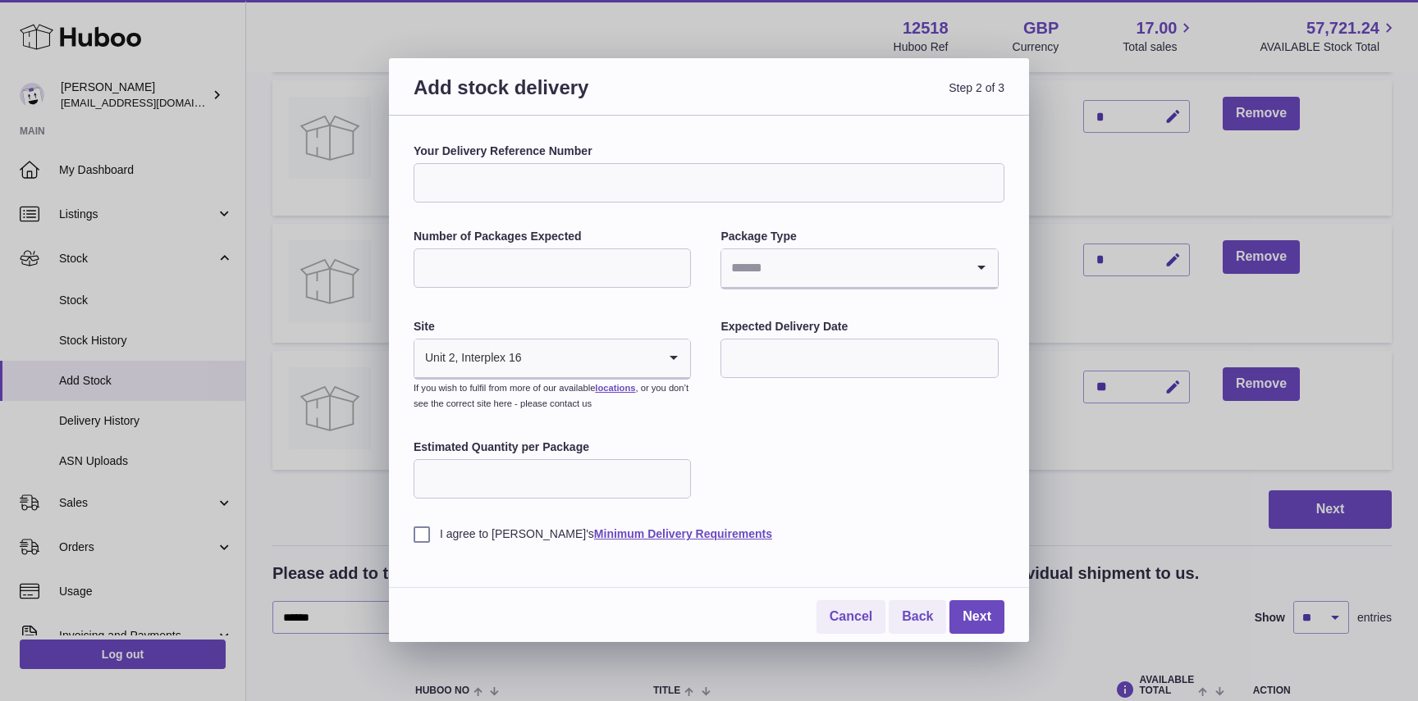
click at [537, 171] on input "Your Delivery Reference Number" at bounding box center [708, 182] width 591 height 39
drag, startPoint x: 432, startPoint y: 182, endPoint x: 397, endPoint y: 180, distance: 34.5
click at [398, 180] on div "**********" at bounding box center [709, 379] width 640 height 527
type input "**********"
click at [530, 267] on input "Number of Packages Expected" at bounding box center [551, 268] width 277 height 39
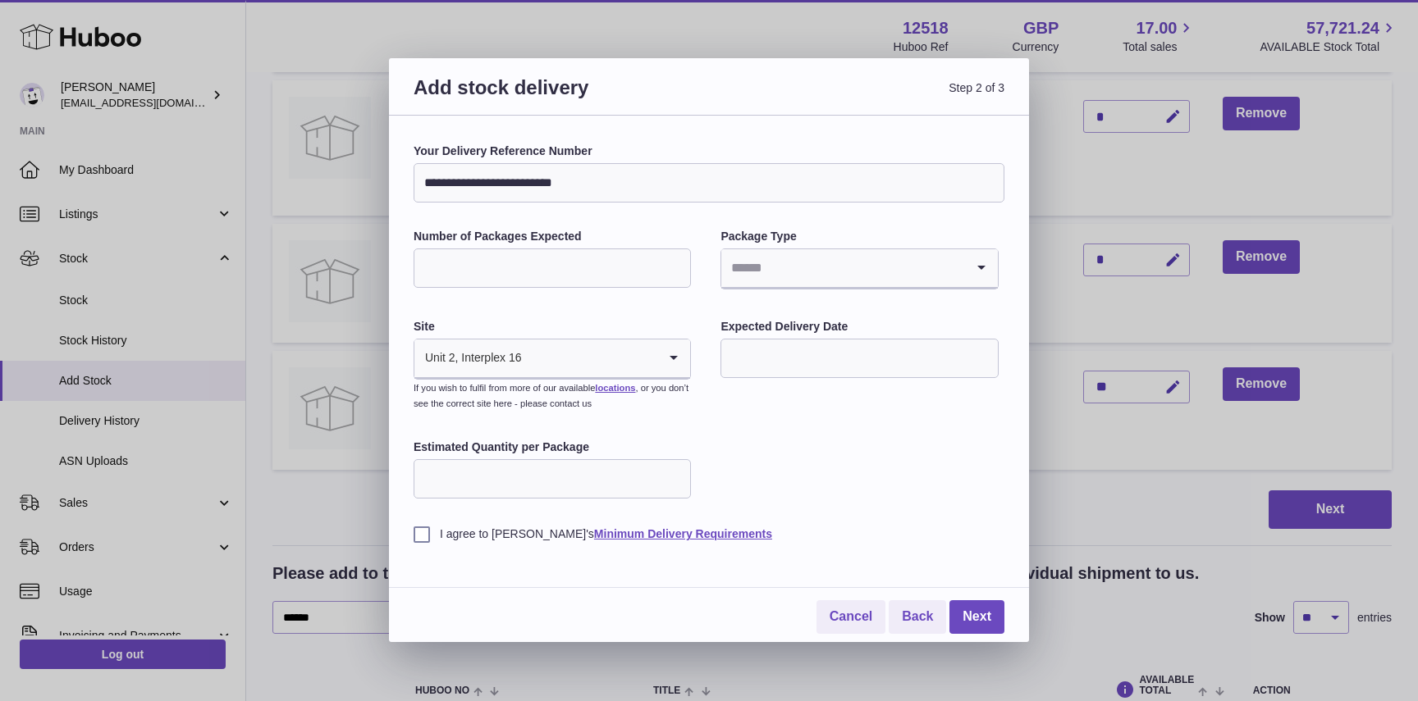
type input "*"
click at [783, 275] on input "Search for option" at bounding box center [842, 268] width 243 height 38
click at [765, 373] on li "Boxes" at bounding box center [859, 378] width 274 height 33
click at [765, 373] on input "text" at bounding box center [858, 358] width 277 height 39
click at [883, 598] on span "29" at bounding box center [878, 593] width 30 height 30
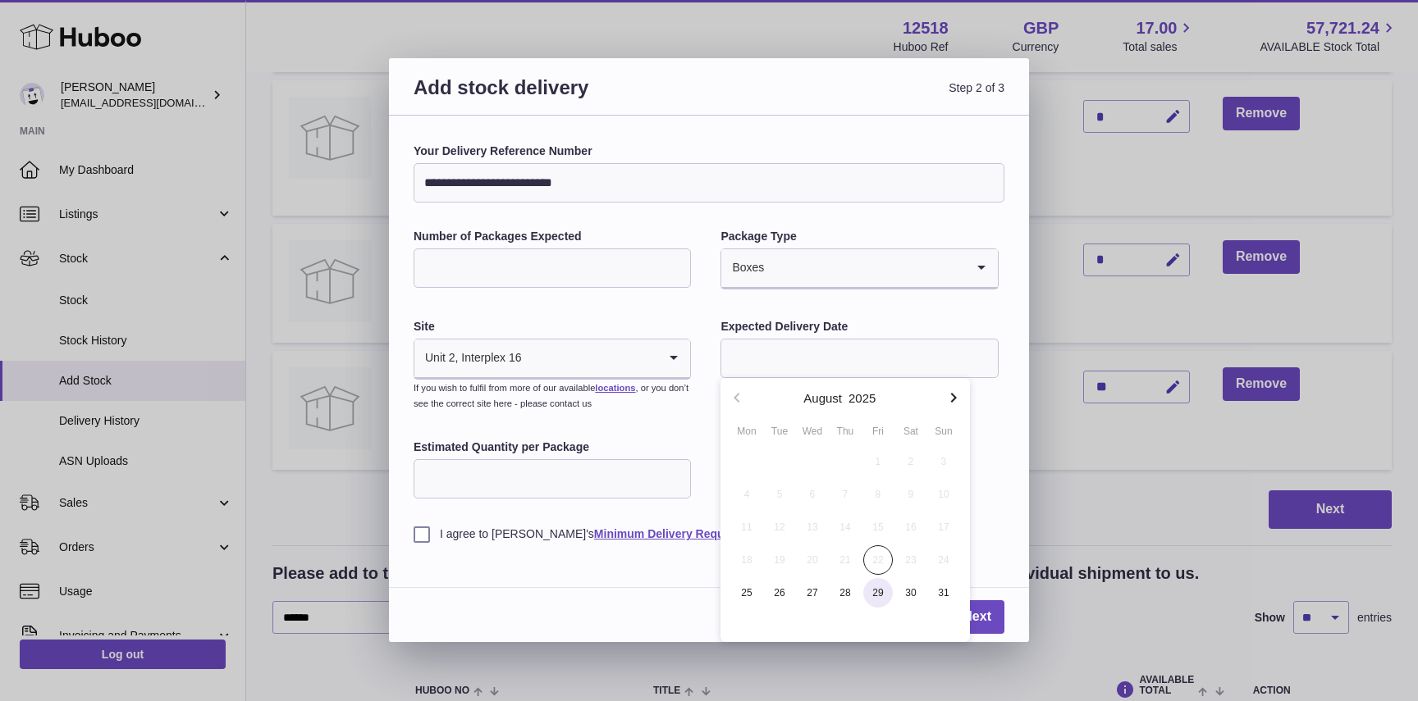
type input "**********"
click at [602, 481] on input "Estimated Quantity per Package" at bounding box center [551, 478] width 277 height 39
type input "**"
click at [824, 450] on div "**********" at bounding box center [708, 343] width 591 height 399
click at [421, 540] on label "I agree to Huboo's Minimum Delivery Requirements" at bounding box center [708, 535] width 591 height 16
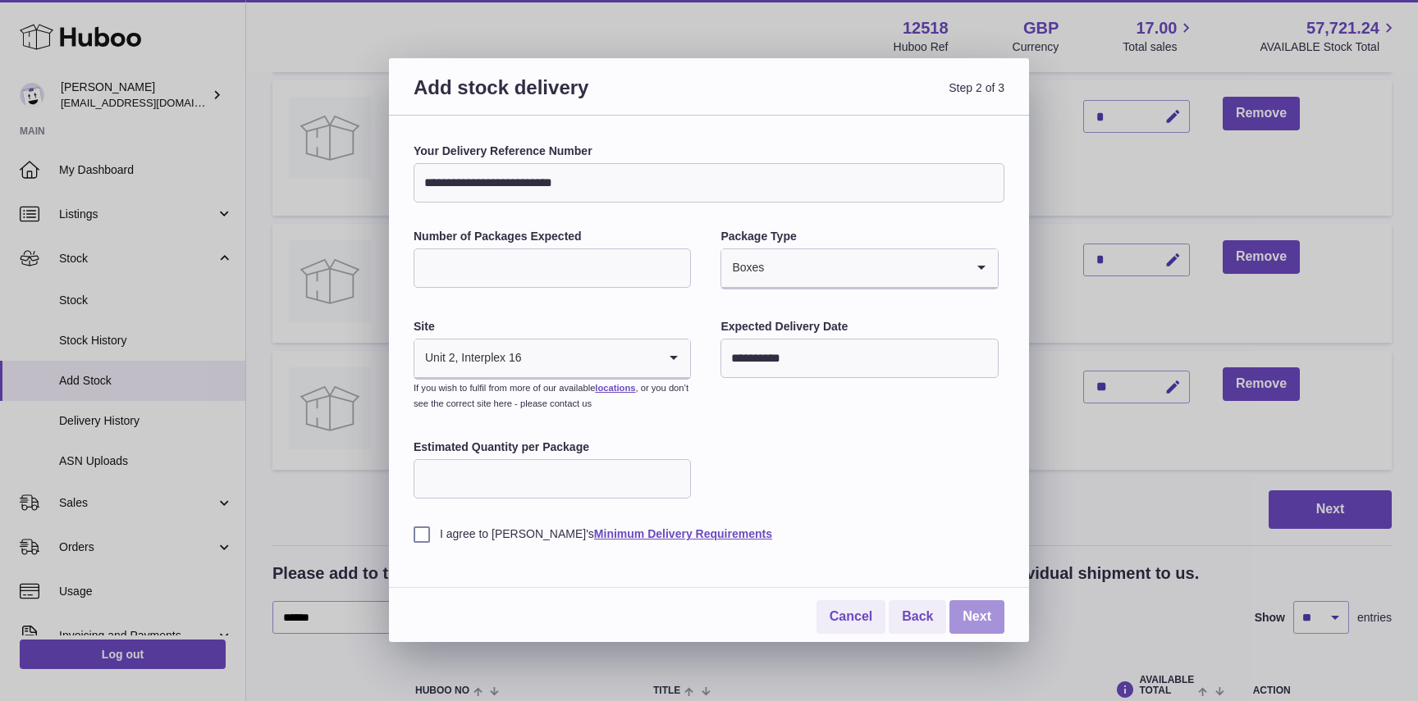
click at [984, 615] on link "Next" at bounding box center [976, 617] width 55 height 34
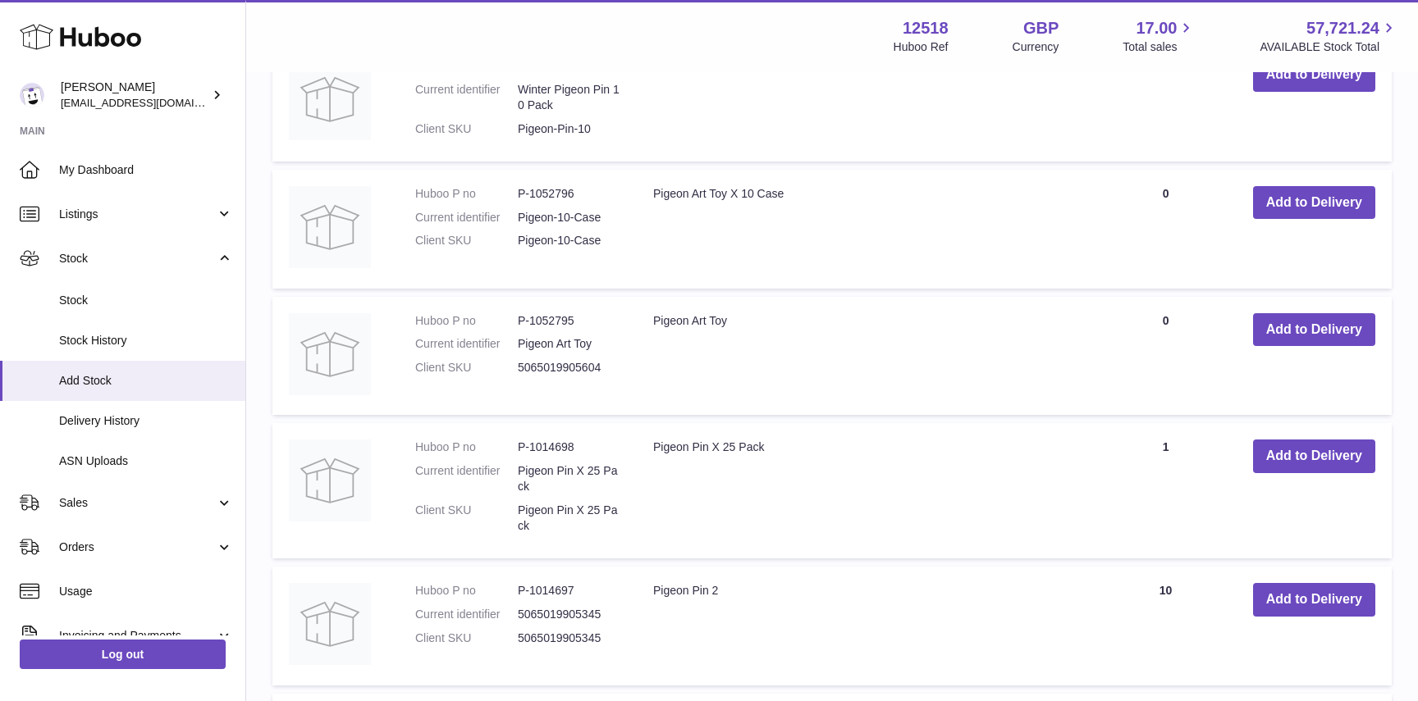
scroll to position [431, 0]
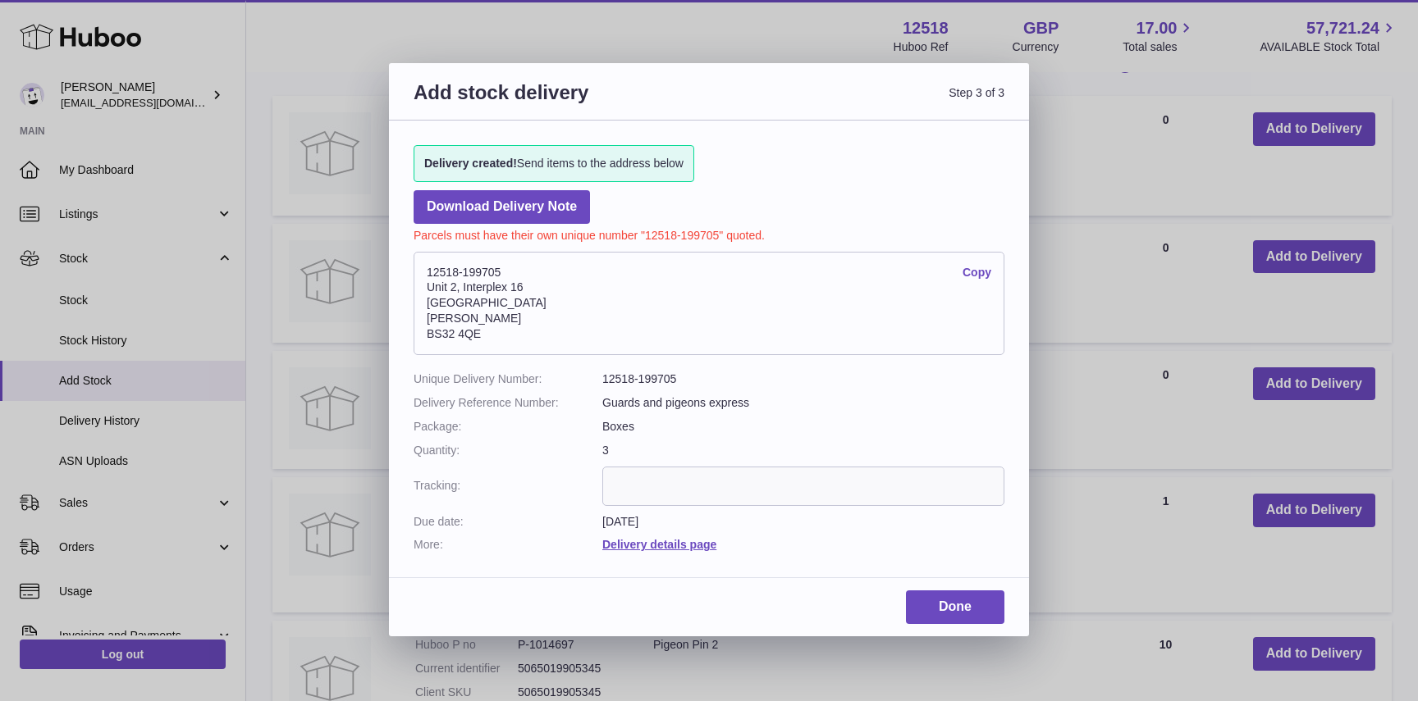
click at [983, 269] on link "Copy" at bounding box center [976, 273] width 29 height 16
click at [960, 608] on link "Done" at bounding box center [955, 608] width 98 height 34
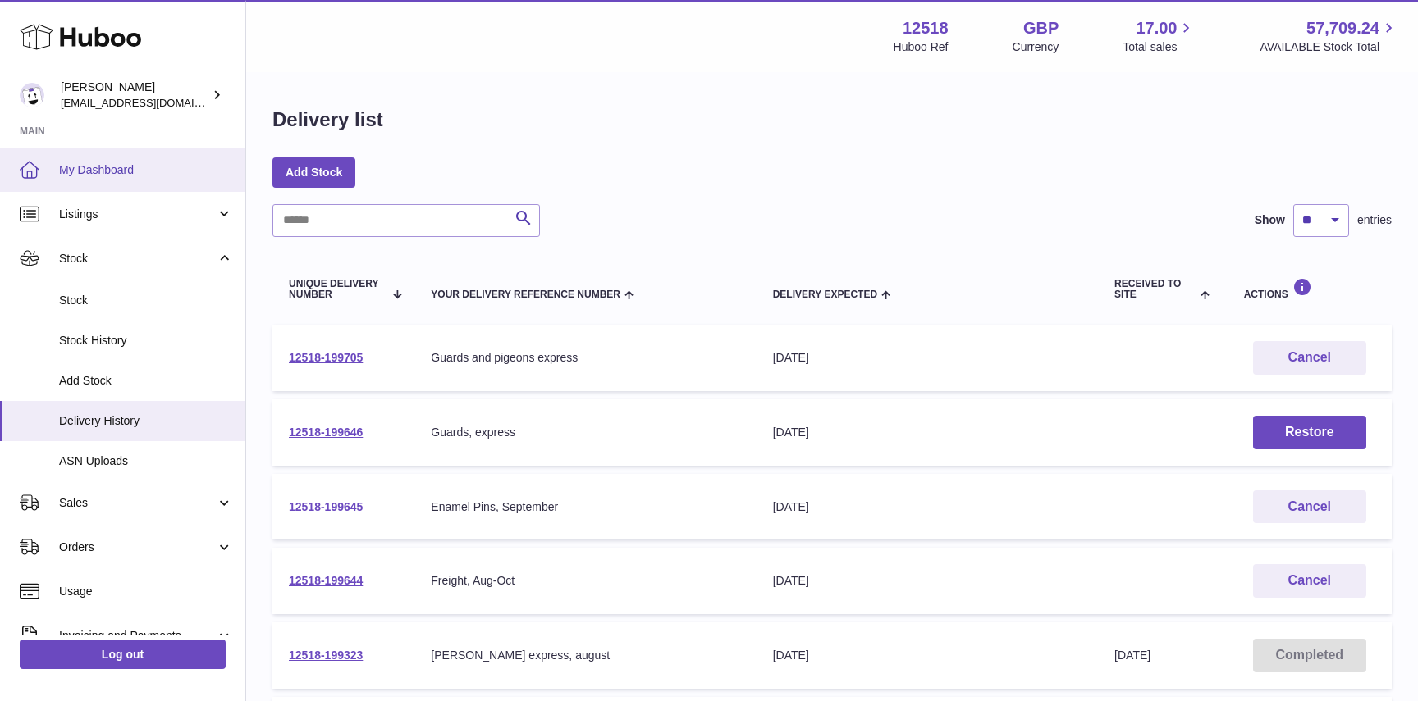
click at [102, 171] on span "My Dashboard" at bounding box center [146, 170] width 174 height 16
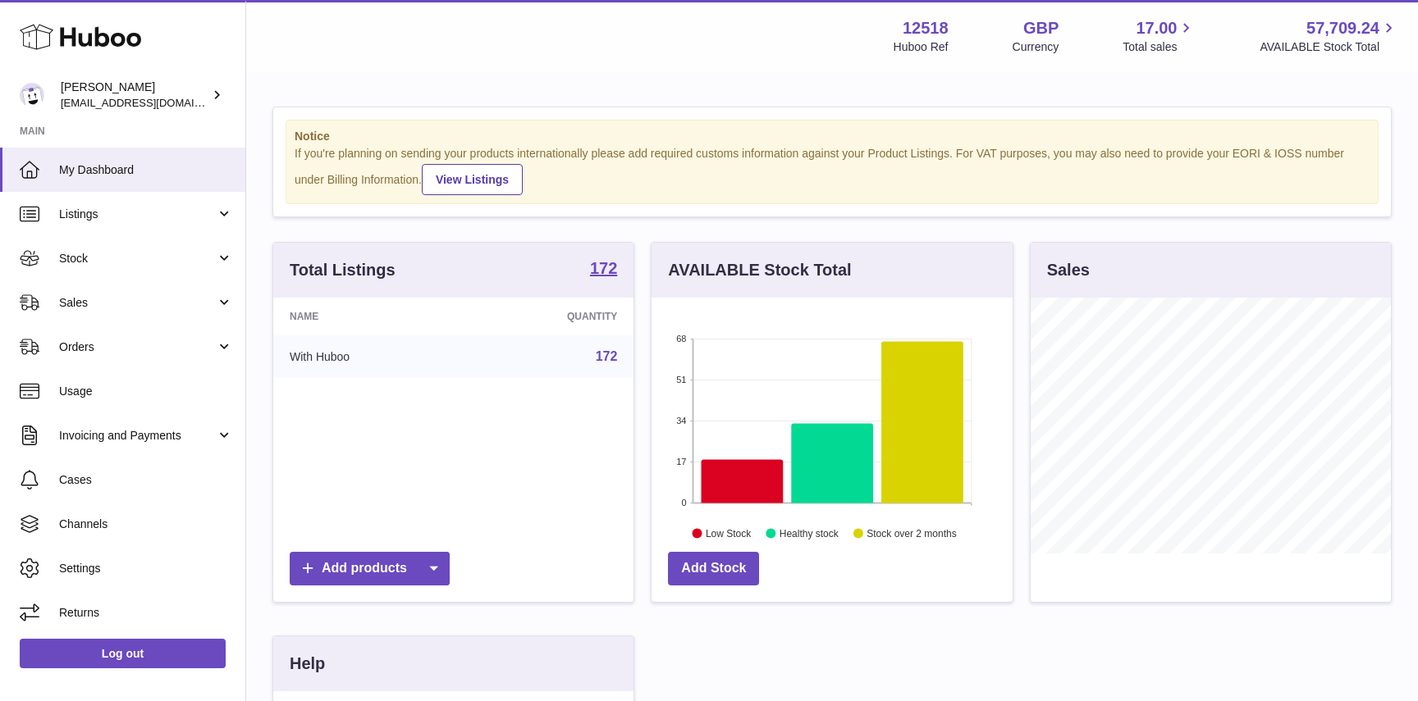
scroll to position [256, 360]
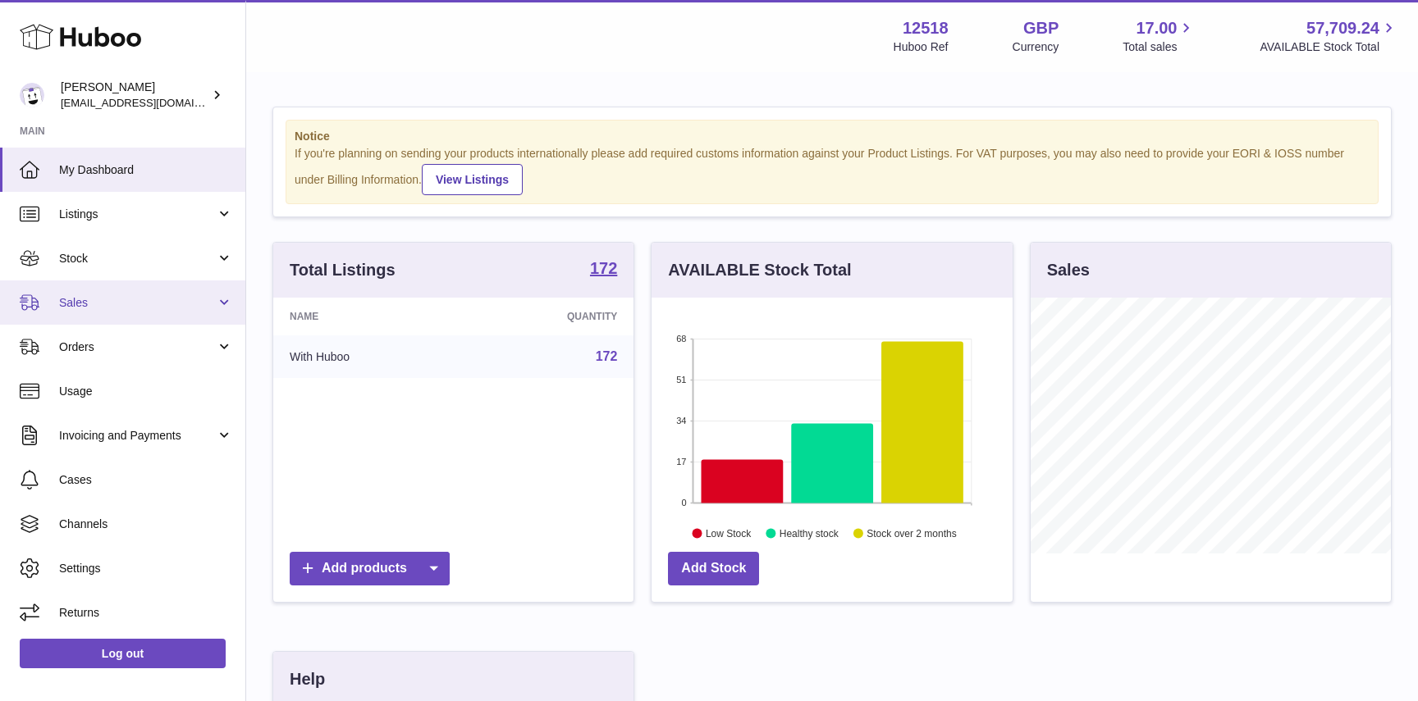
click at [89, 302] on span "Sales" at bounding box center [137, 303] width 157 height 16
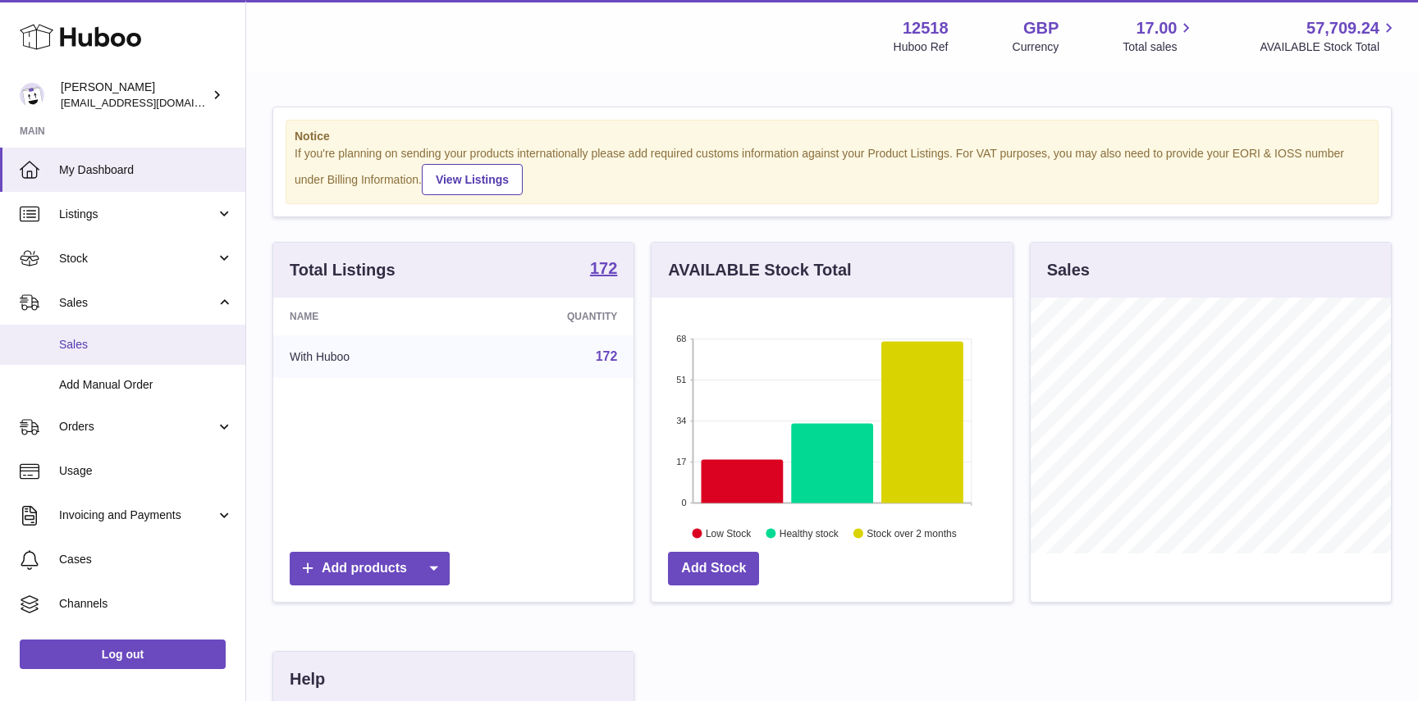
click at [73, 352] on span "Sales" at bounding box center [146, 345] width 174 height 16
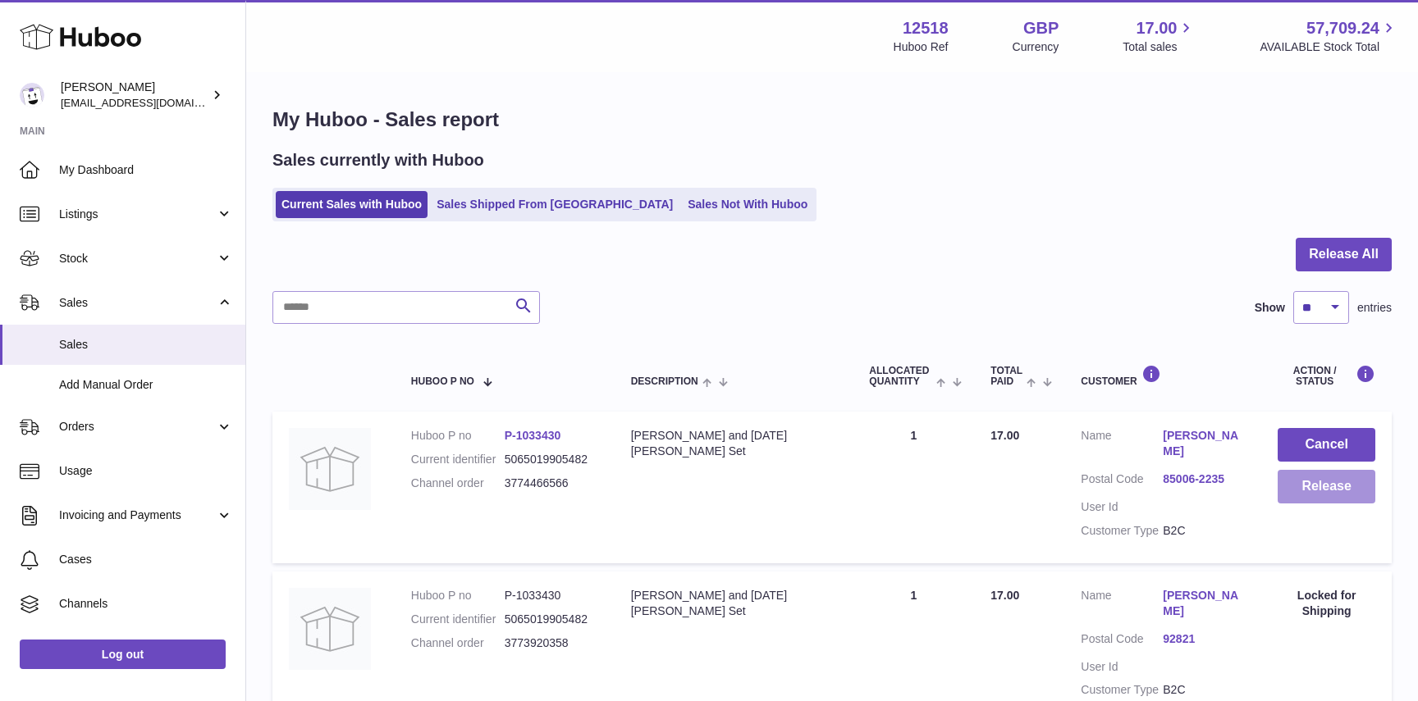
click at [1319, 483] on button "Release" at bounding box center [1326, 487] width 98 height 34
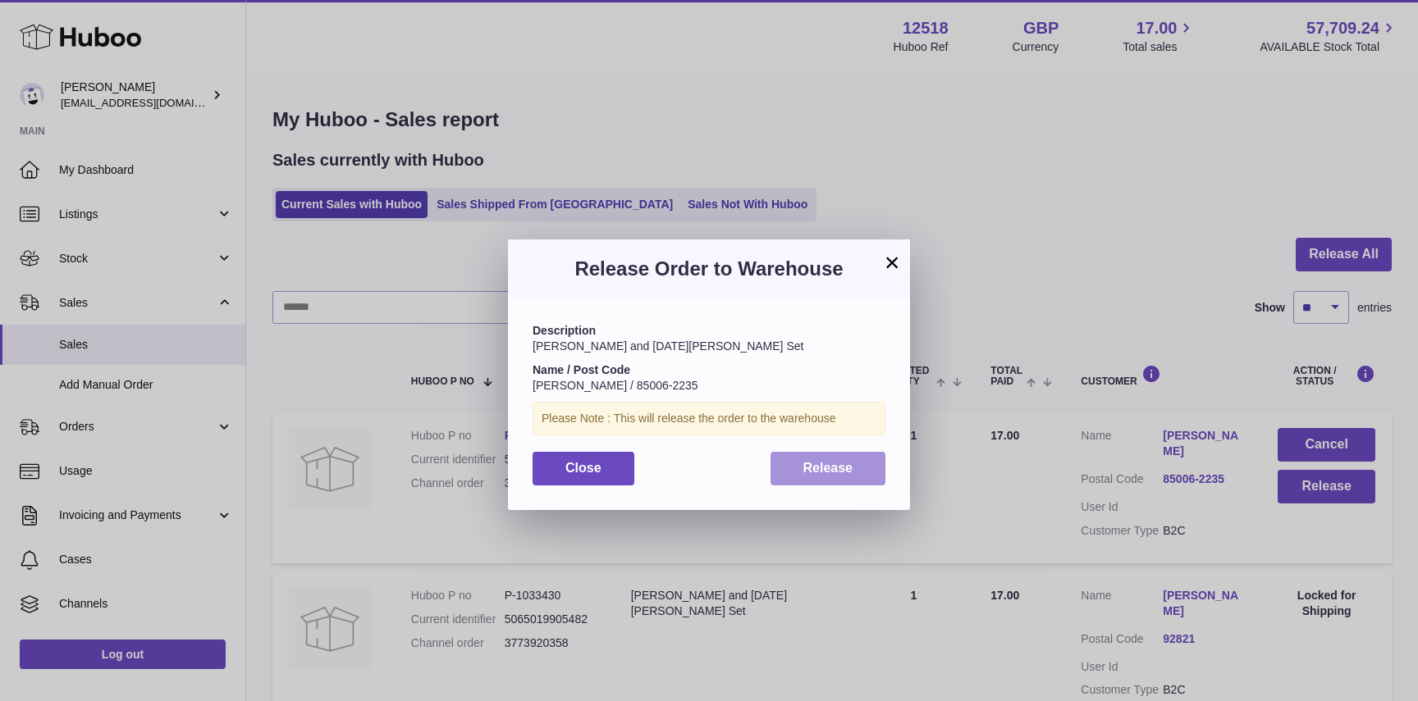
click at [838, 465] on span "Release" at bounding box center [828, 468] width 50 height 14
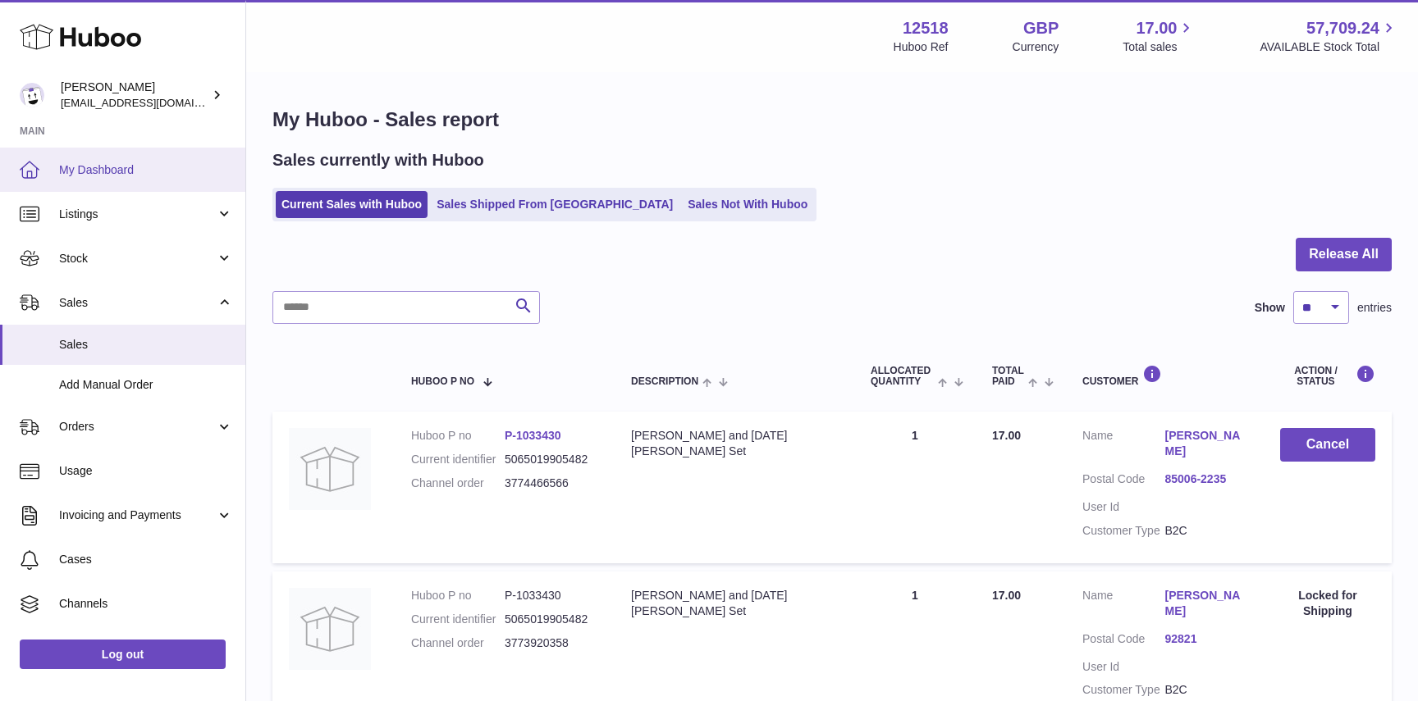
click at [114, 166] on span "My Dashboard" at bounding box center [146, 170] width 174 height 16
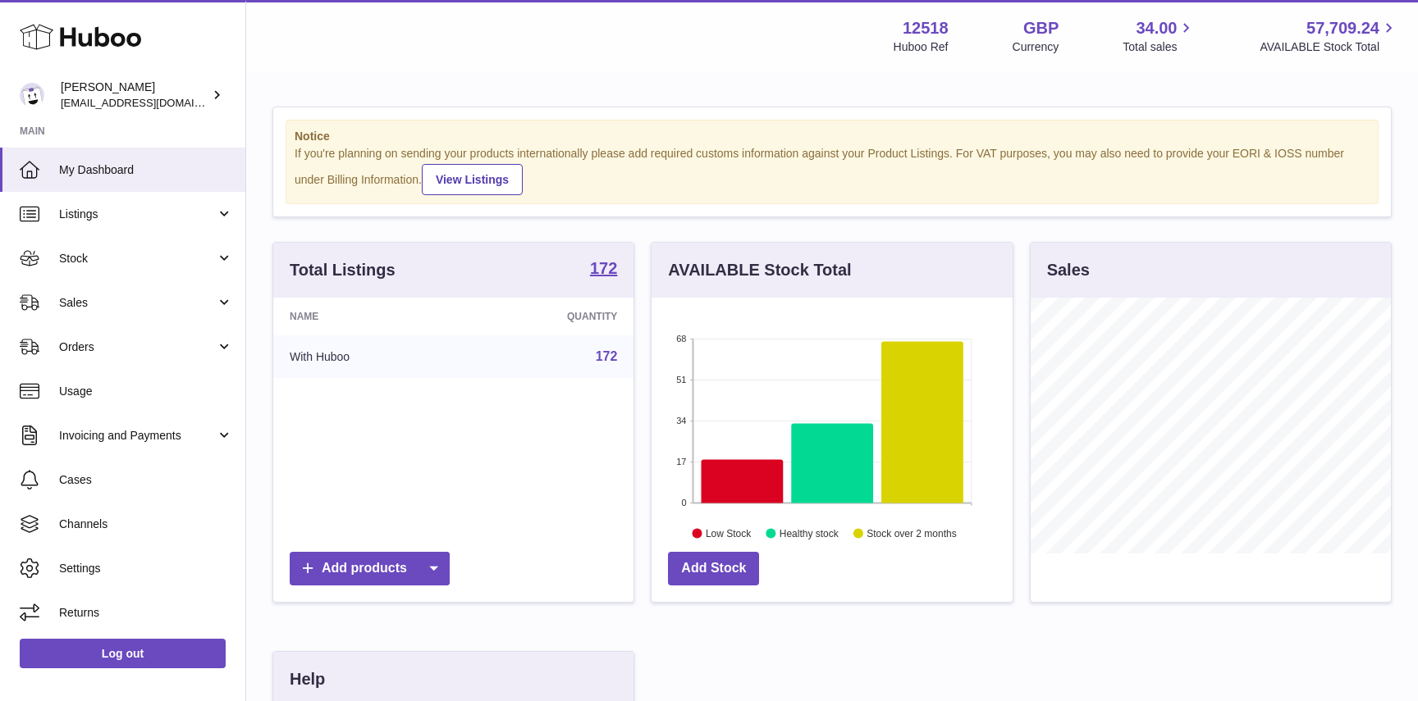
scroll to position [256, 360]
